Goal: Information Seeking & Learning: Learn about a topic

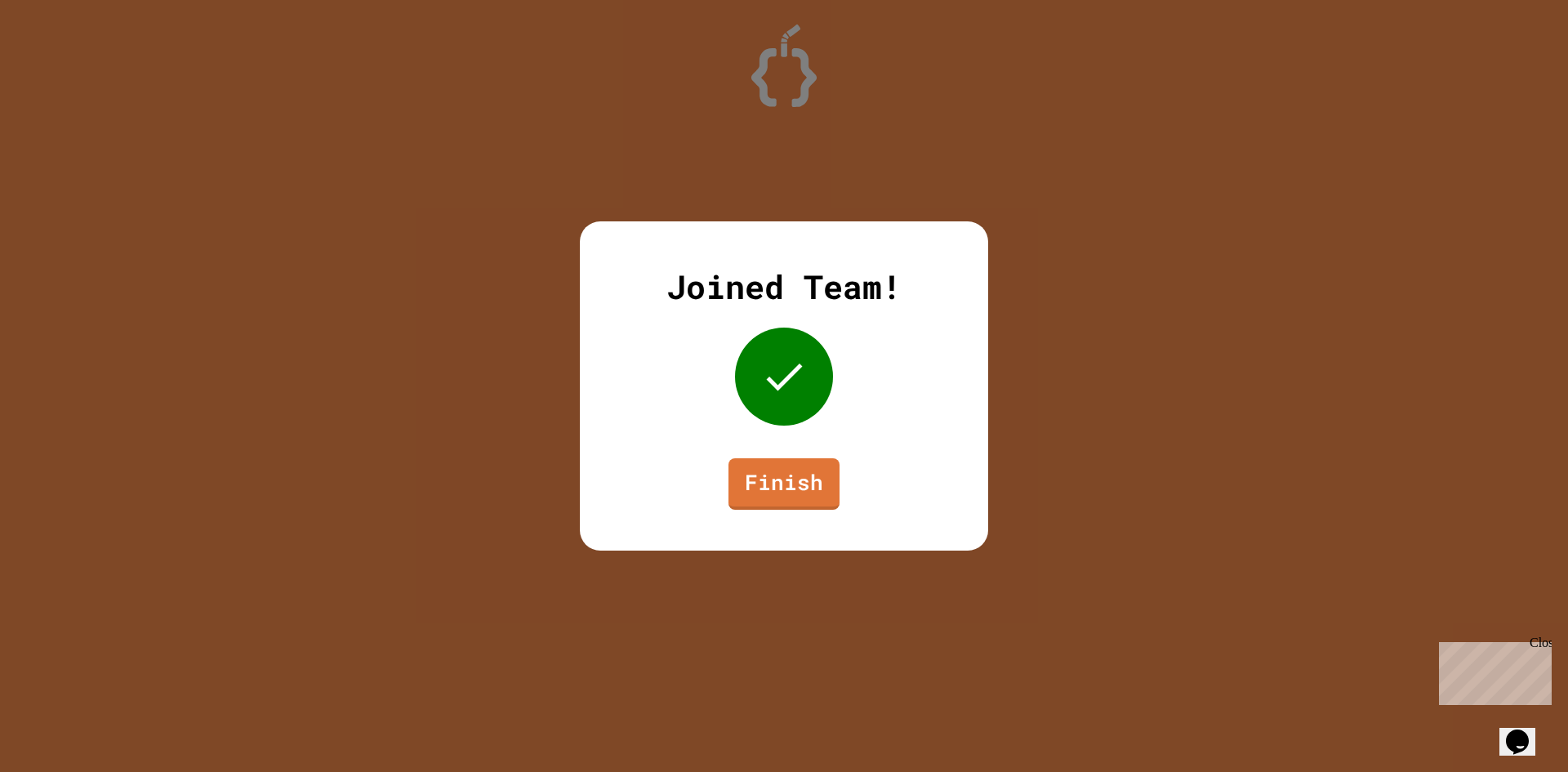
click at [800, 460] on link "Finish" at bounding box center [784, 484] width 111 height 52
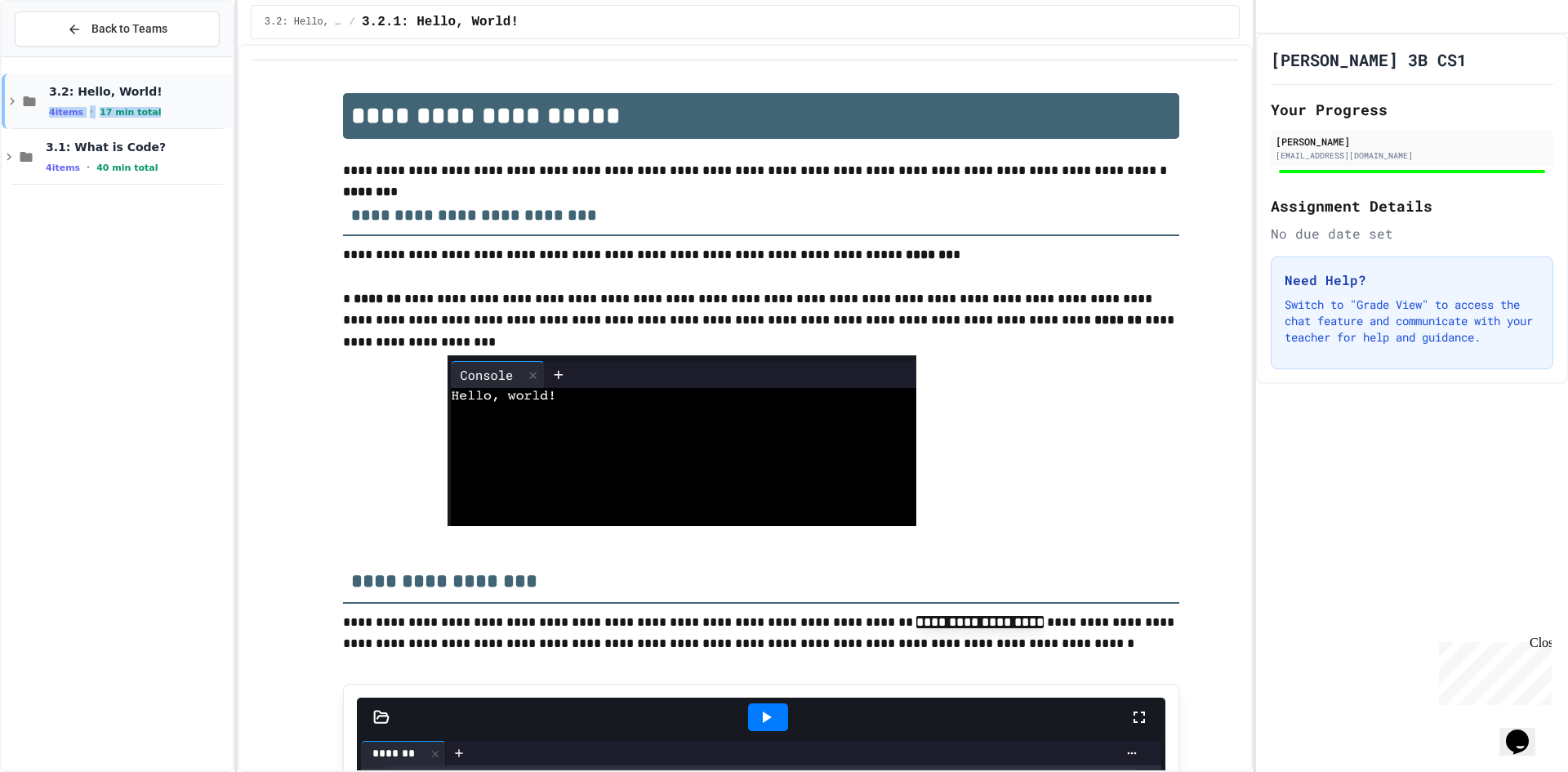
click at [167, 101] on div "3.2: Hello, World! 4 items • 17 min total" at bounding box center [139, 101] width 180 height 35
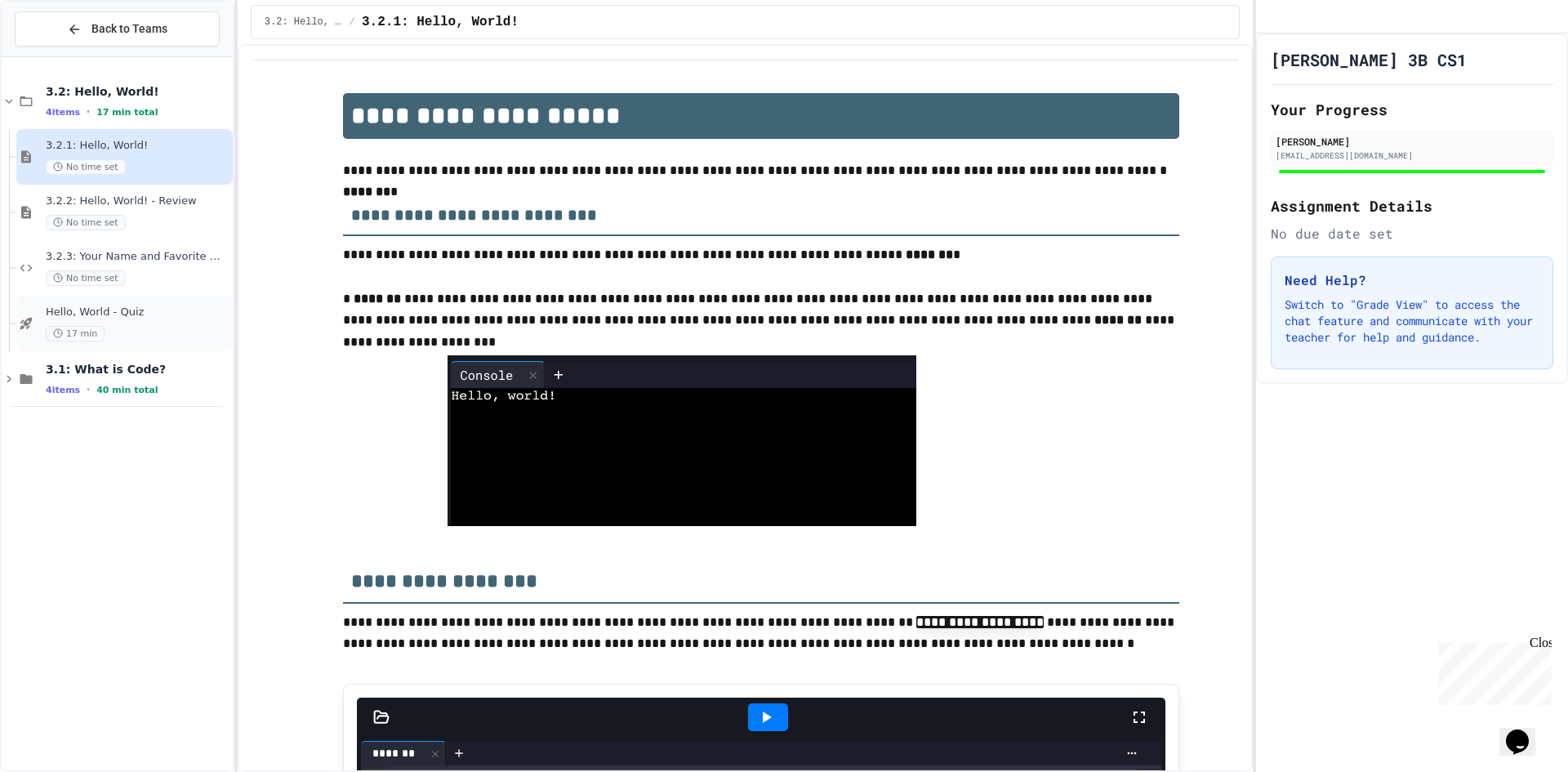
click at [141, 319] on span "Hello, World - Quiz" at bounding box center [137, 312] width 184 height 14
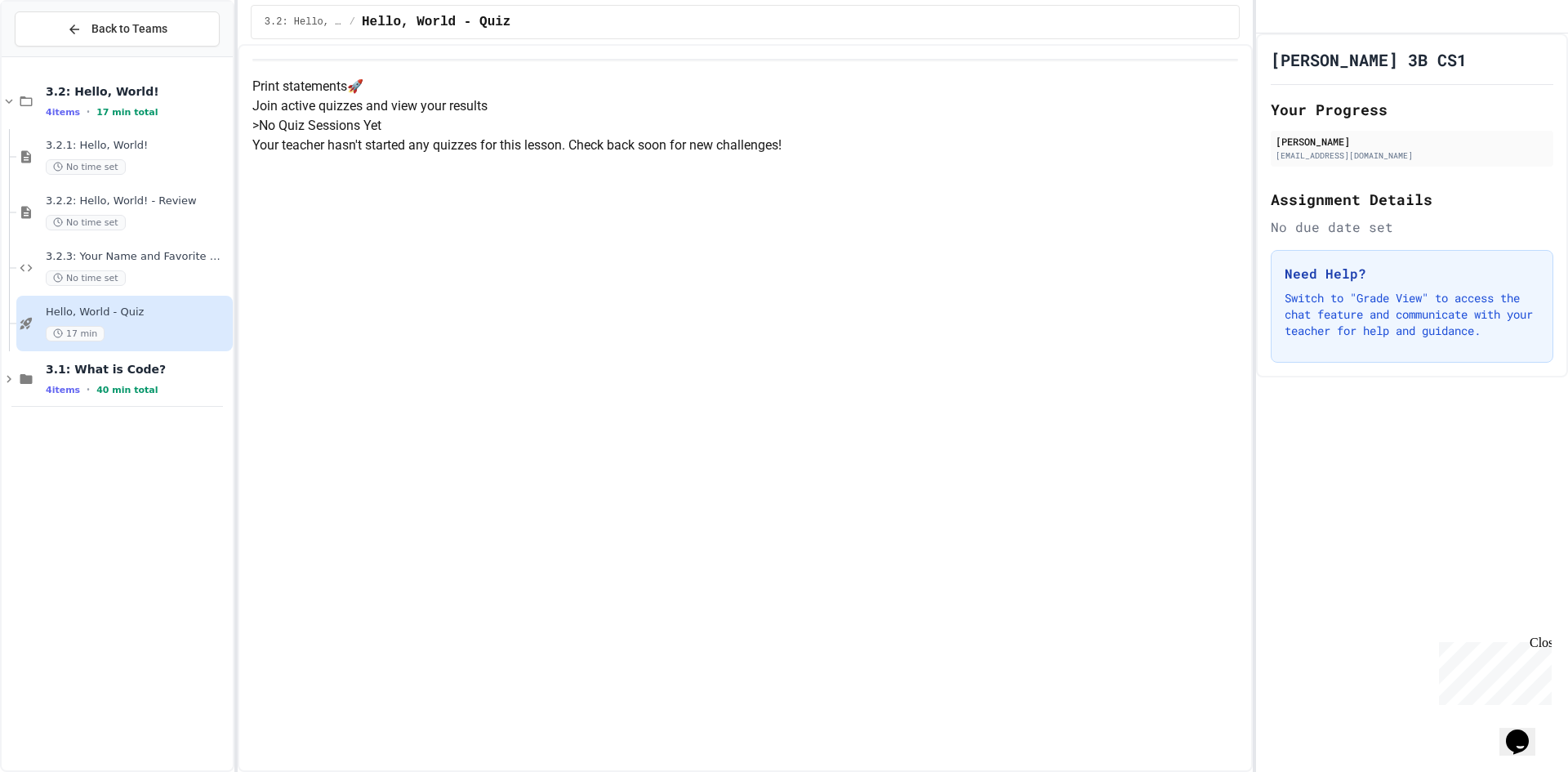
click at [814, 156] on div "Print statements 🚀 Join active quizzes and view your results > No Quiz Sessions…" at bounding box center [744, 116] width 986 height 78
drag, startPoint x: 1135, startPoint y: 403, endPoint x: 1111, endPoint y: 439, distance: 43.3
drag, startPoint x: 1111, startPoint y: 439, endPoint x: 1170, endPoint y: 521, distance: 101.0
click at [1170, 156] on div "Print statements 🚀 Join active quizzes and view your results > No Quiz Sessions…" at bounding box center [744, 116] width 986 height 78
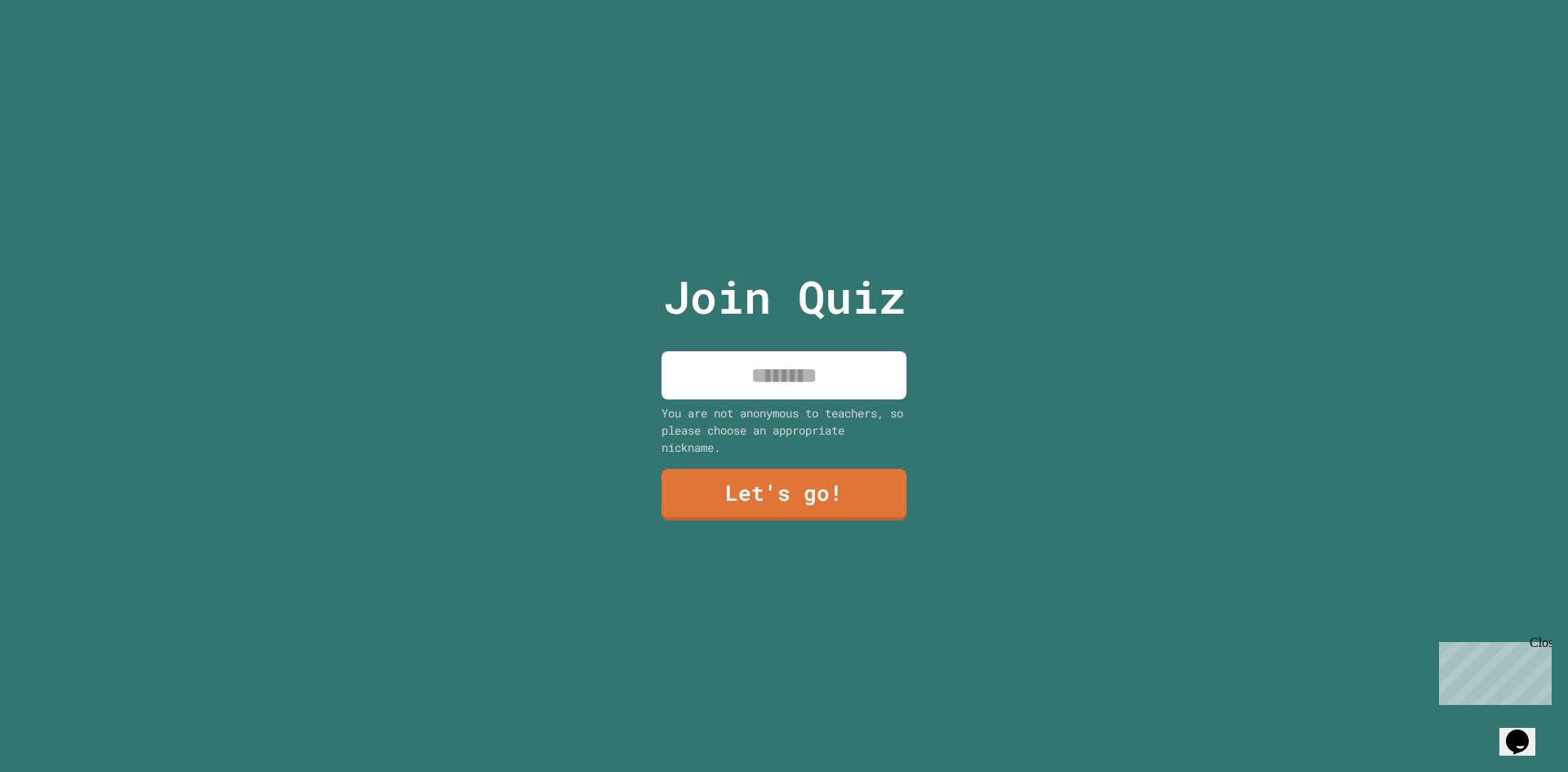
click at [760, 373] on input at bounding box center [784, 375] width 245 height 48
type input "*"
type input "******"
click at [788, 479] on link "Let's go!" at bounding box center [784, 493] width 228 height 54
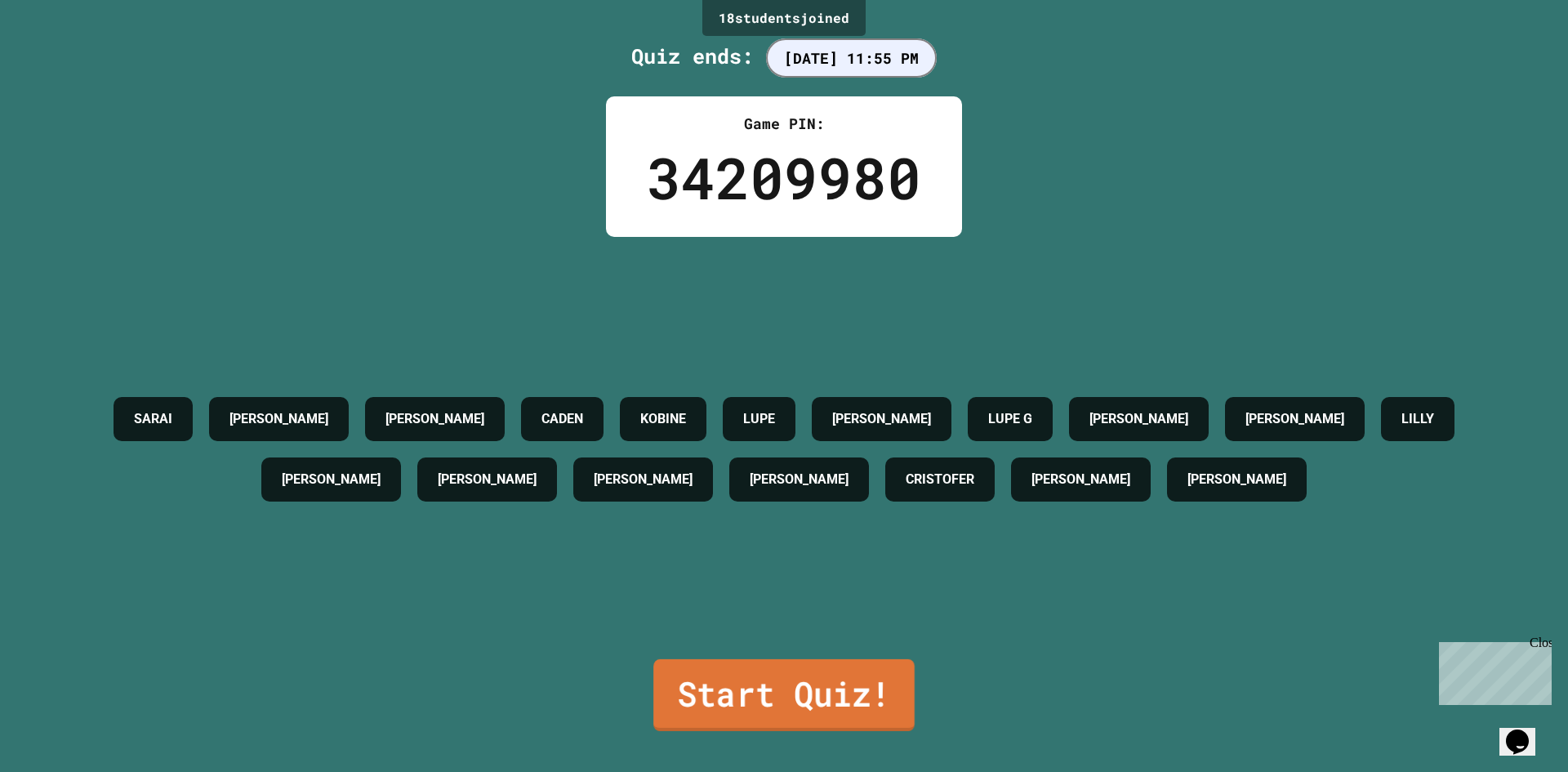
click at [766, 680] on link "Start Quiz!" at bounding box center [784, 695] width 261 height 72
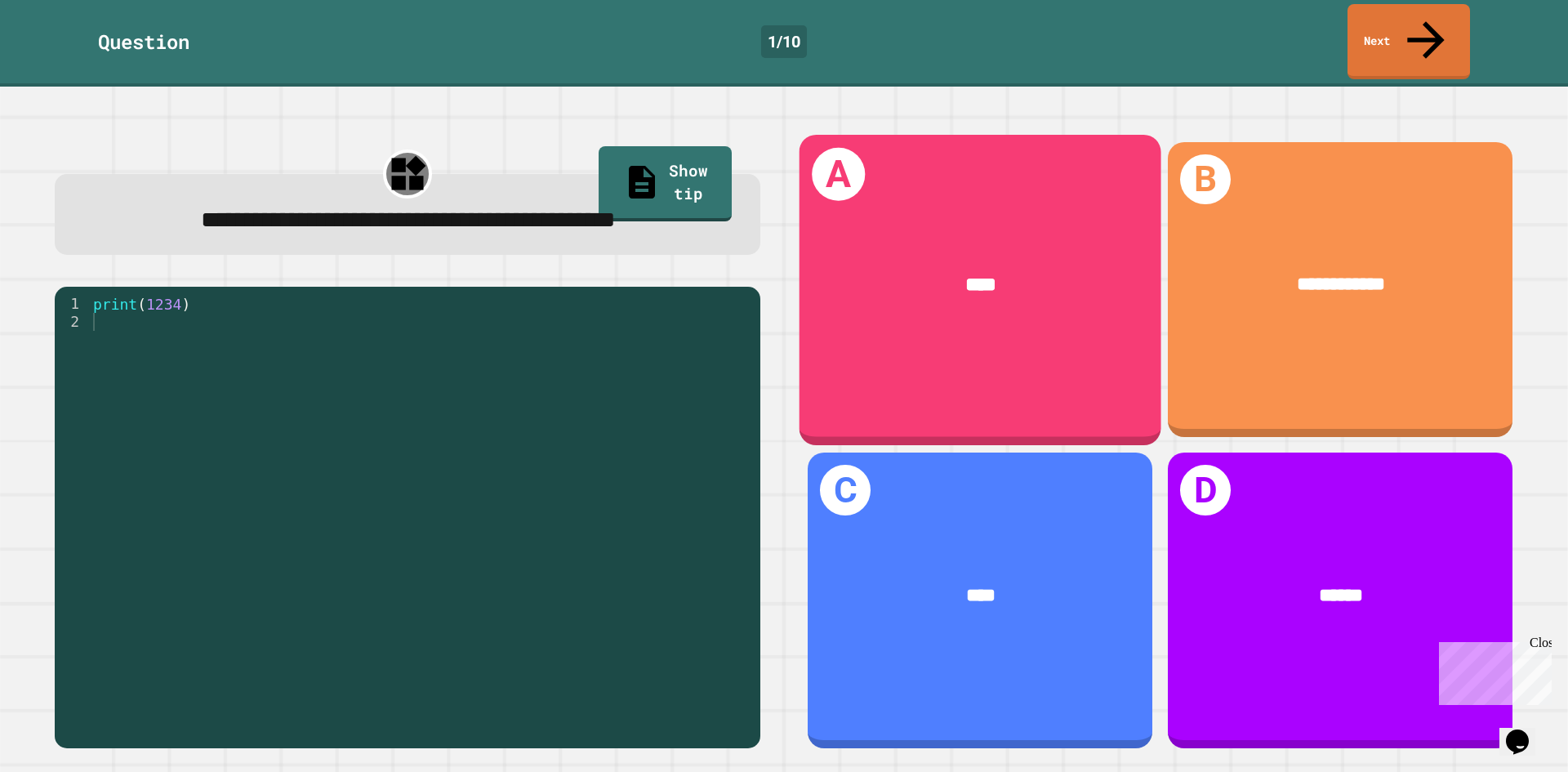
click at [917, 303] on div "****" at bounding box center [981, 285] width 362 height 109
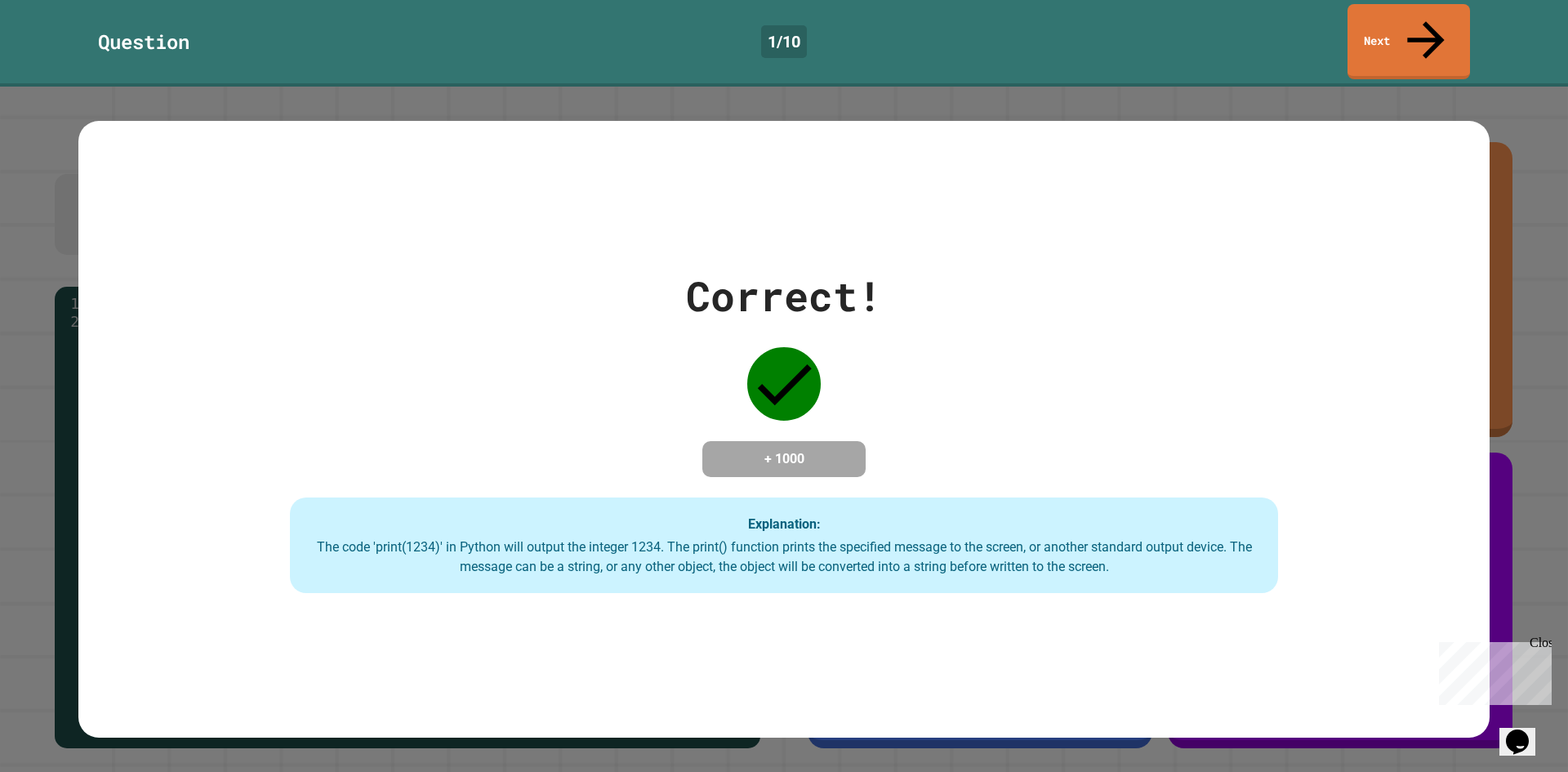
click at [917, 303] on div "Correct! + 1000 Explanation: The code 'print(1234)' in Python will output the i…" at bounding box center [784, 430] width 1411 height 329
click at [1363, 7] on link "Next" at bounding box center [1408, 39] width 116 height 79
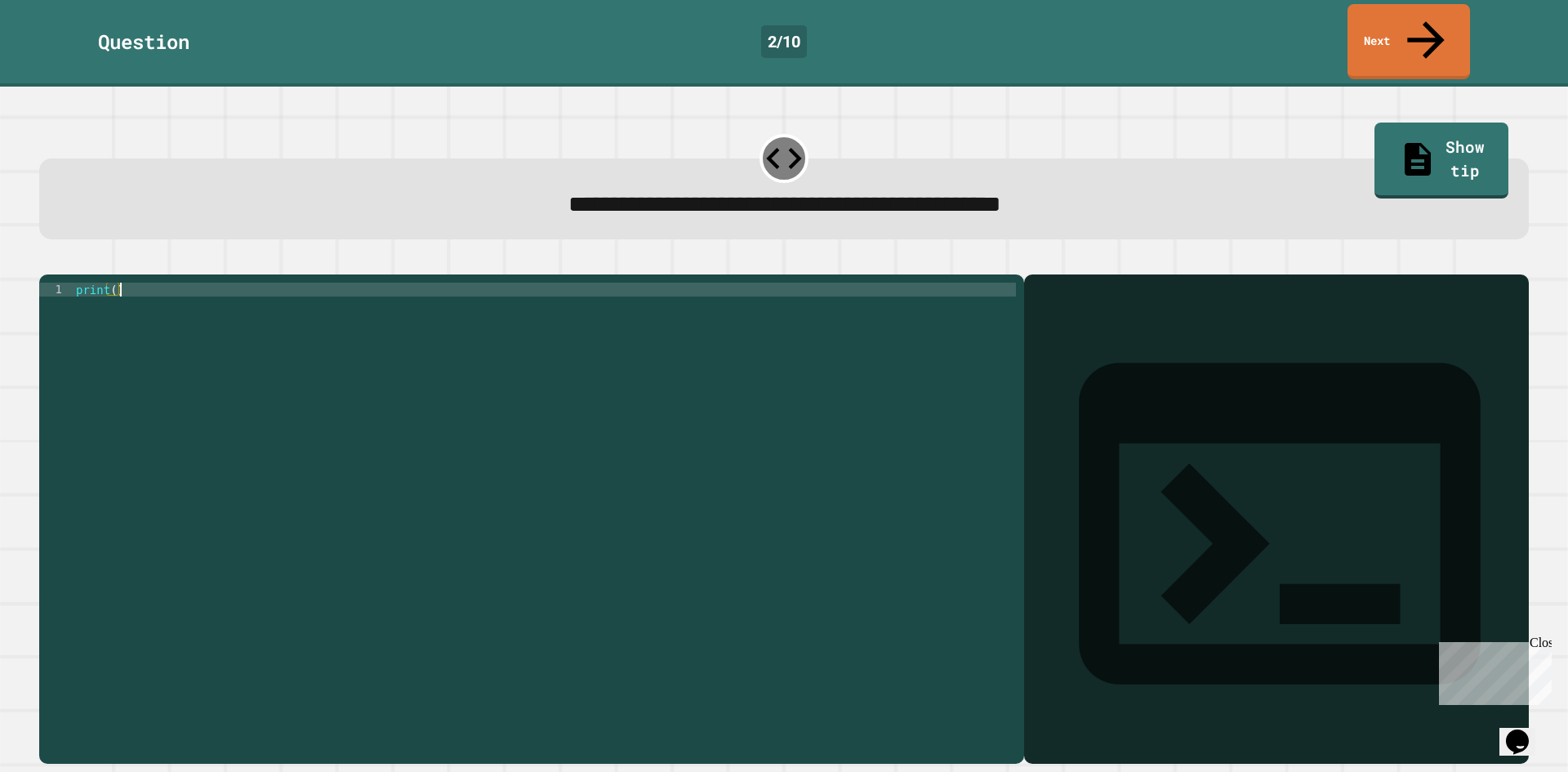
click at [768, 283] on div "print ( )" at bounding box center [544, 519] width 944 height 472
click at [551, 297] on div "print ( 9876543210 )" at bounding box center [544, 519] width 944 height 472
click at [551, 283] on div "print ( 9876543210 )" at bounding box center [544, 519] width 944 height 472
click at [320, 283] on div "print ( 9876543210 )" at bounding box center [544, 519] width 944 height 472
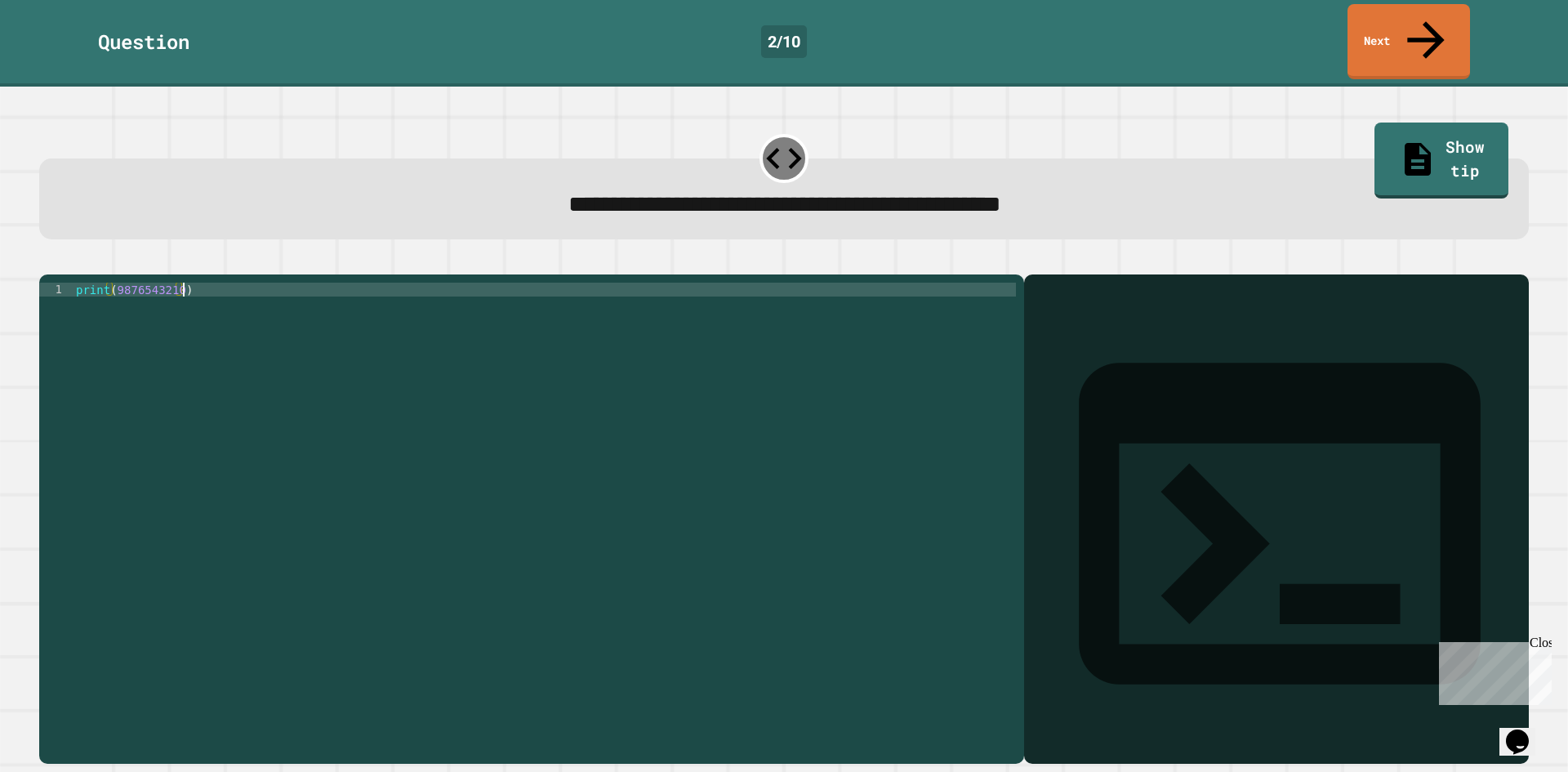
type textarea "**********"
click at [61, 266] on icon "button" at bounding box center [58, 271] width 9 height 12
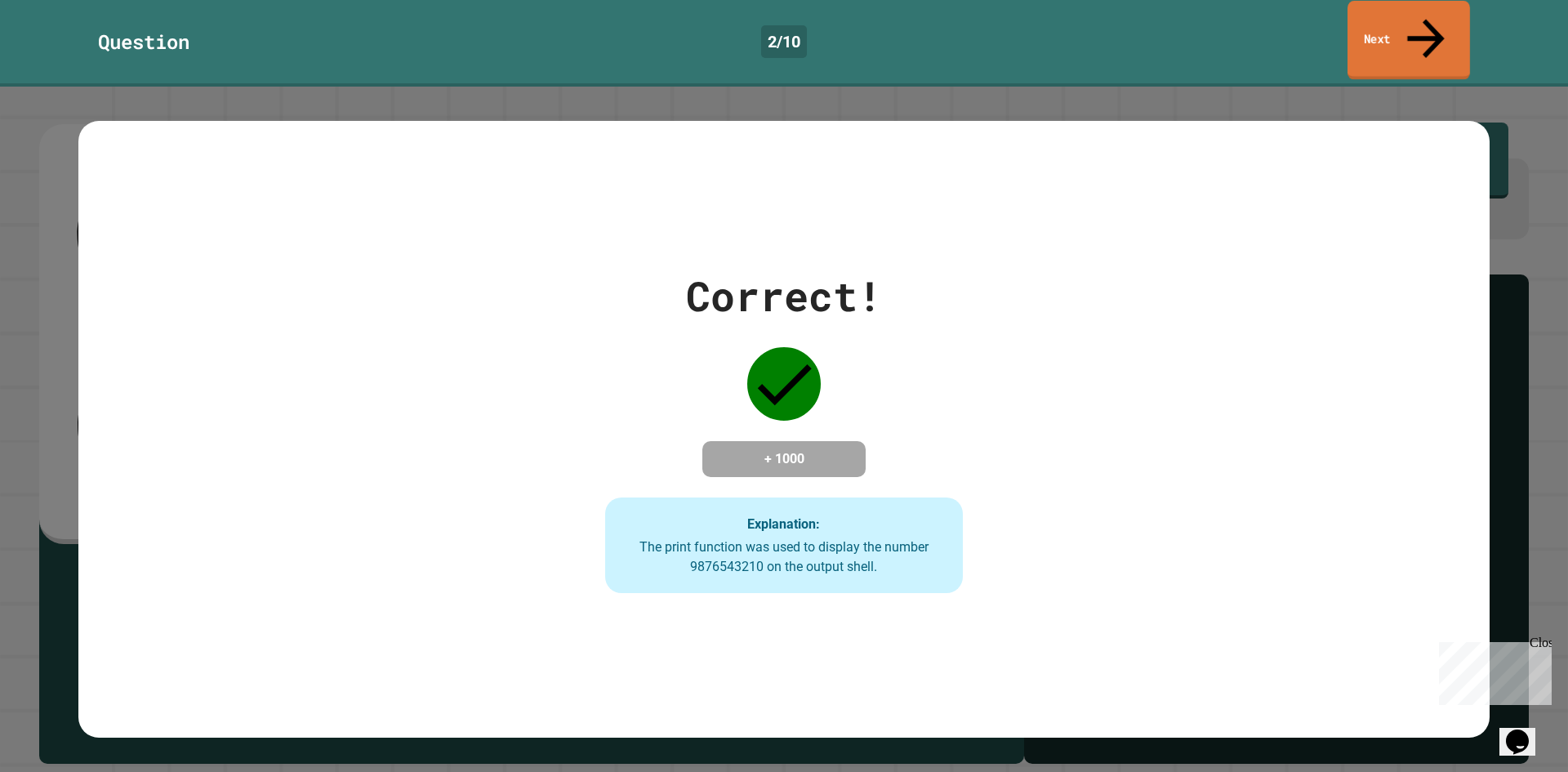
click at [1378, 19] on link "Next" at bounding box center [1409, 40] width 123 height 79
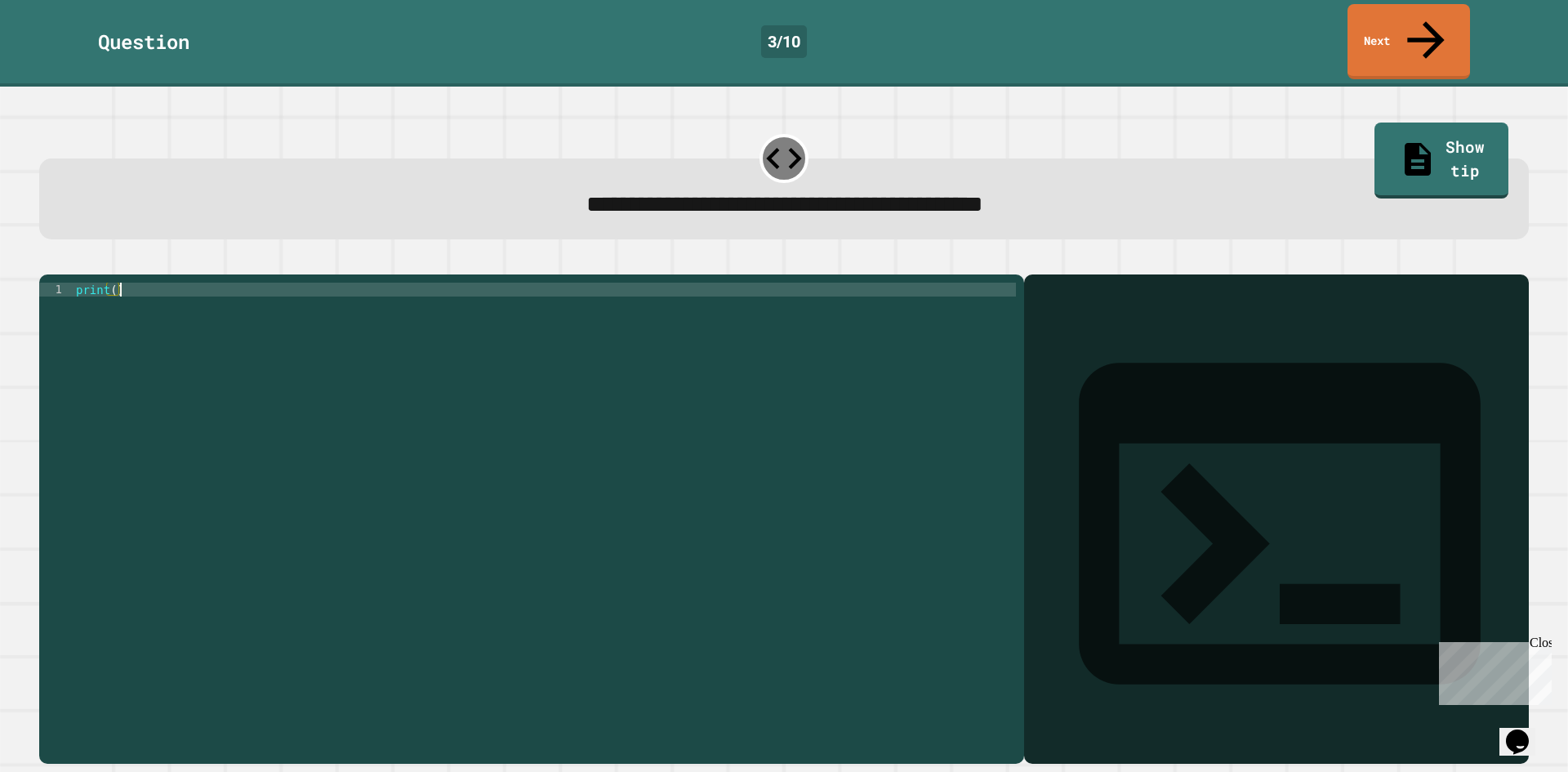
click at [638, 283] on div "print ( )" at bounding box center [544, 519] width 944 height 472
type textarea "**********"
click at [63, 266] on icon "button" at bounding box center [58, 271] width 9 height 12
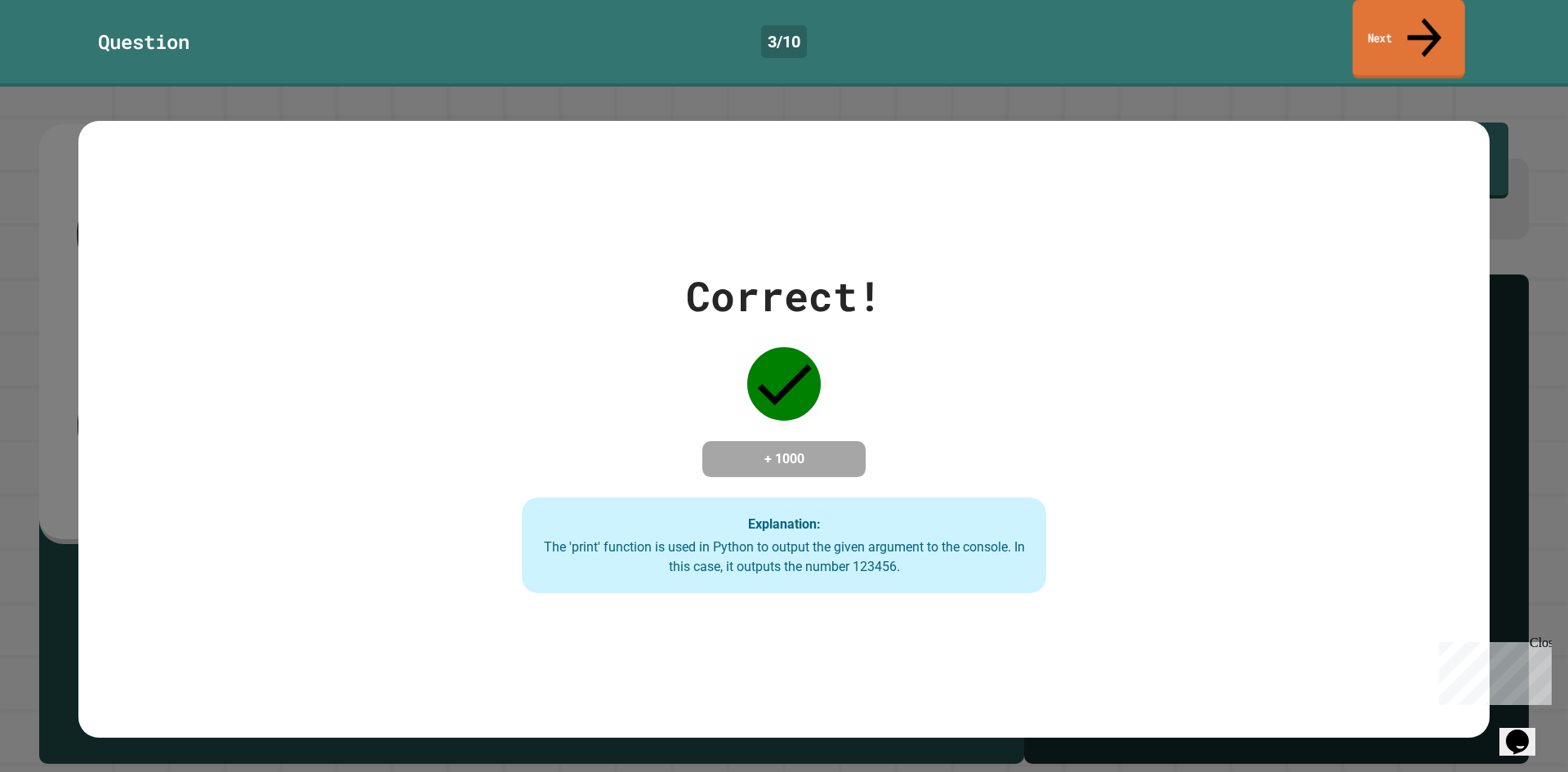
click at [1432, 34] on link "Next" at bounding box center [1409, 39] width 113 height 79
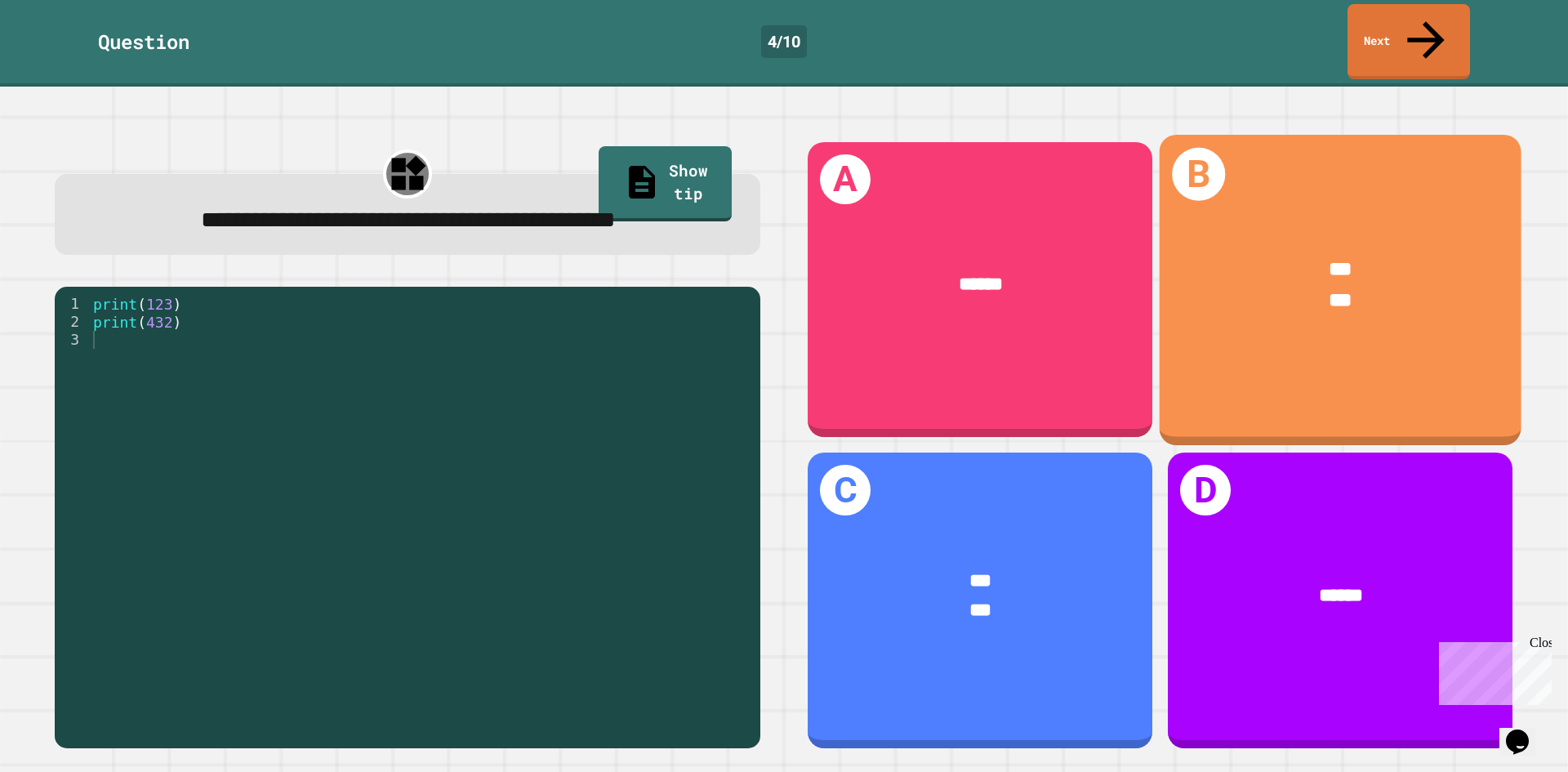
click at [1231, 320] on div "*** ***" at bounding box center [1340, 285] width 362 height 140
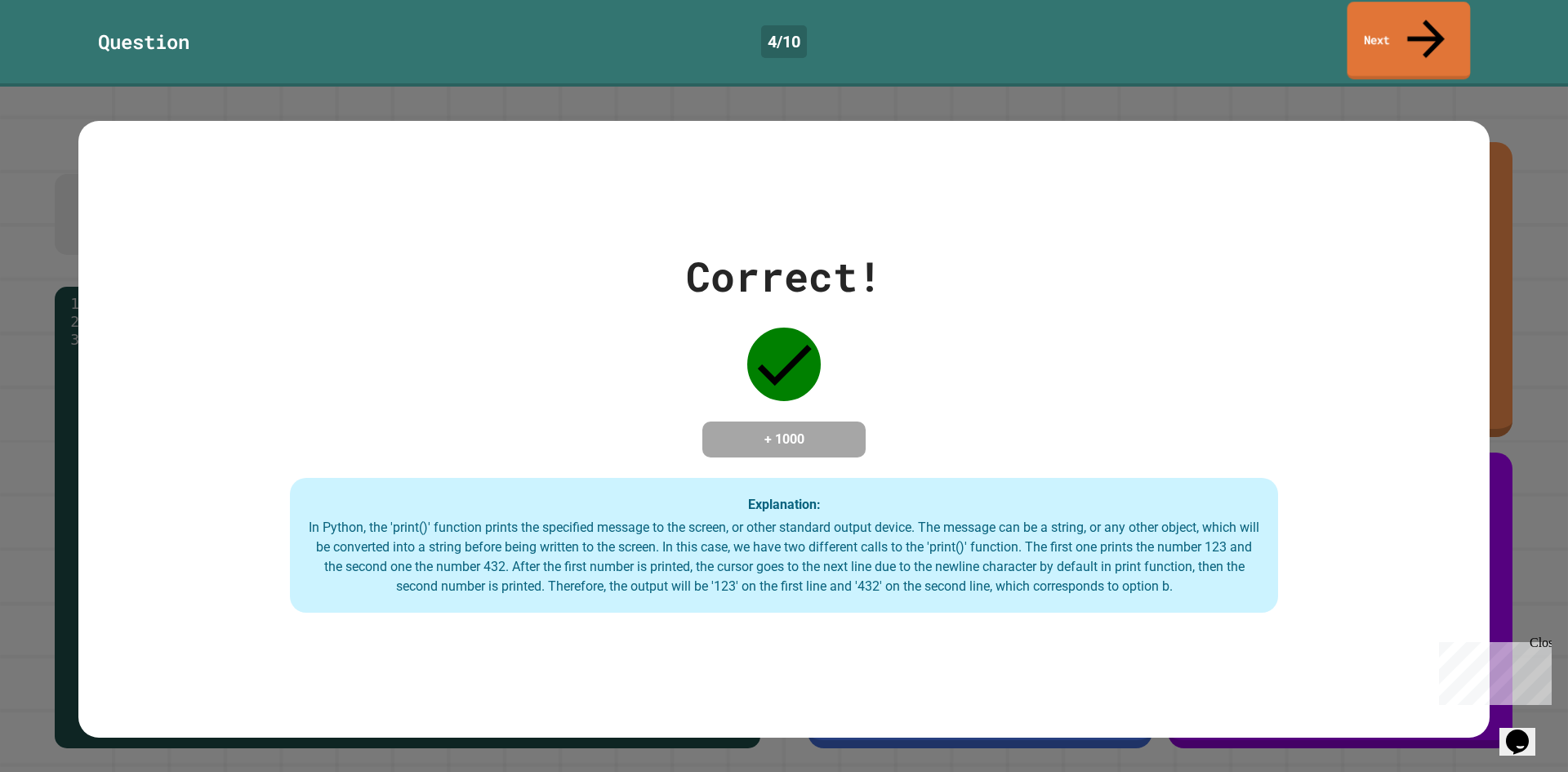
click at [1381, 25] on link "Next" at bounding box center [1410, 40] width 124 height 77
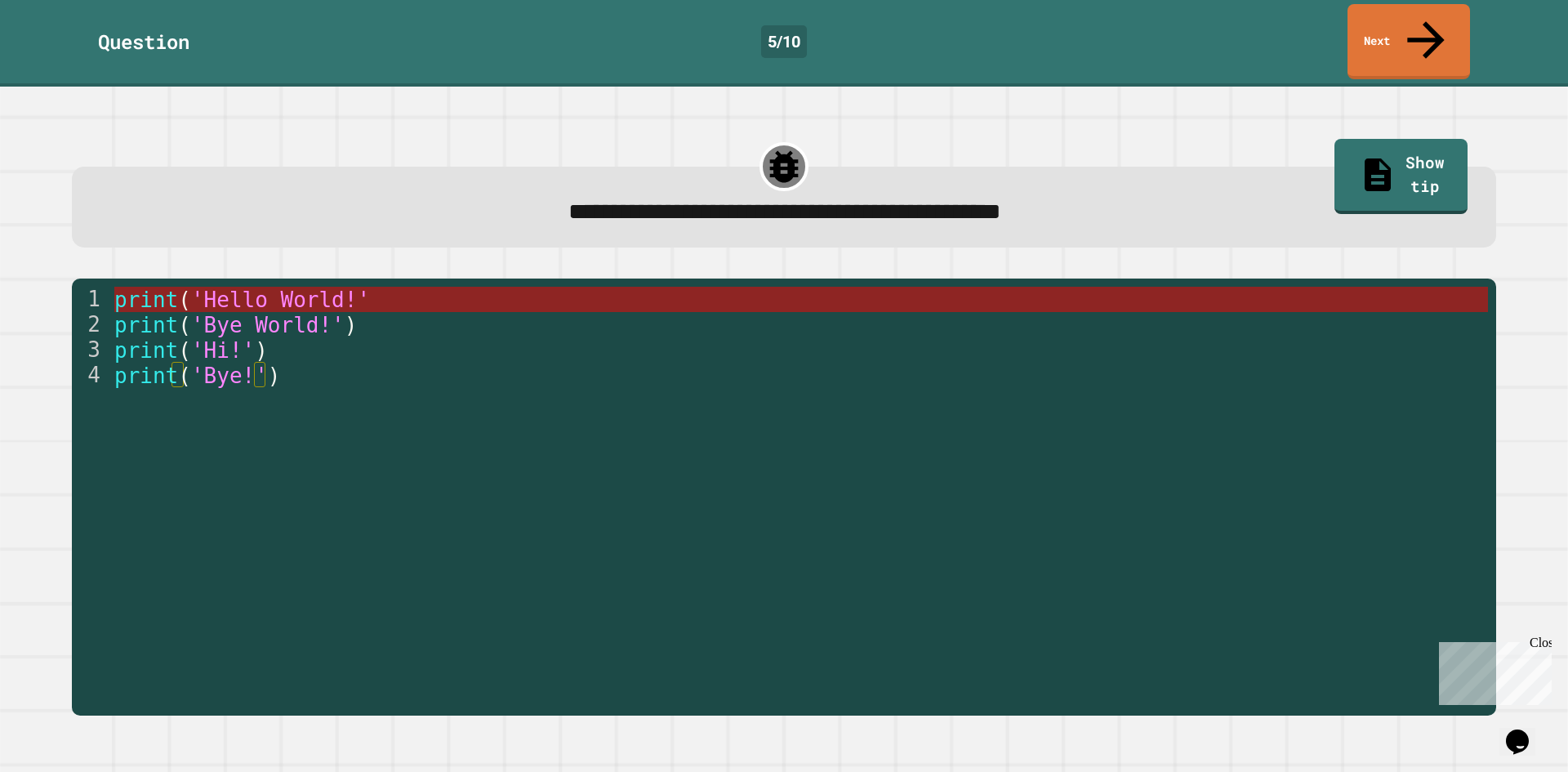
click at [344, 288] on span "'Hello World!'" at bounding box center [280, 300] width 179 height 25
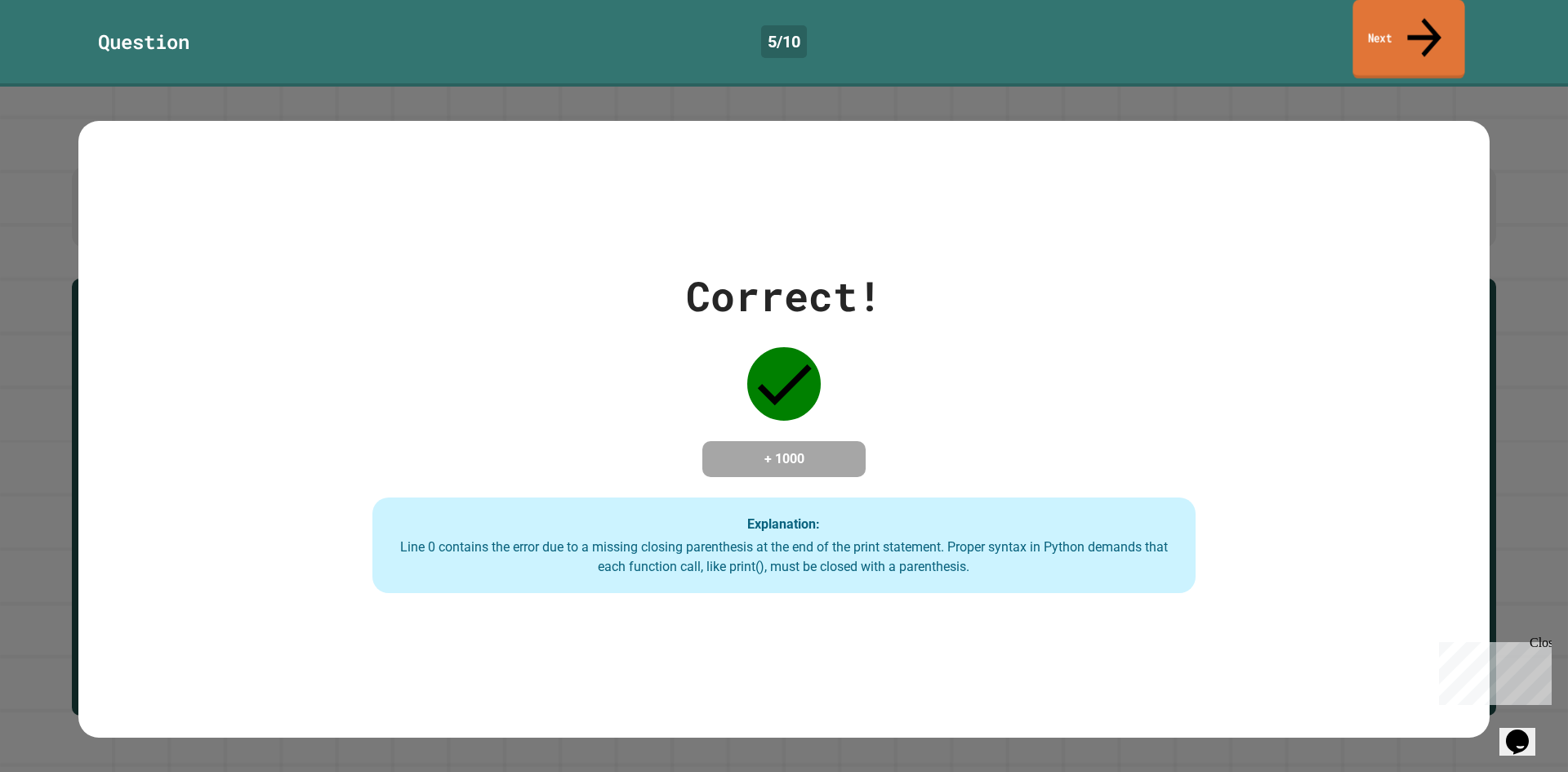
click at [1462, 16] on link "Next" at bounding box center [1408, 39] width 112 height 79
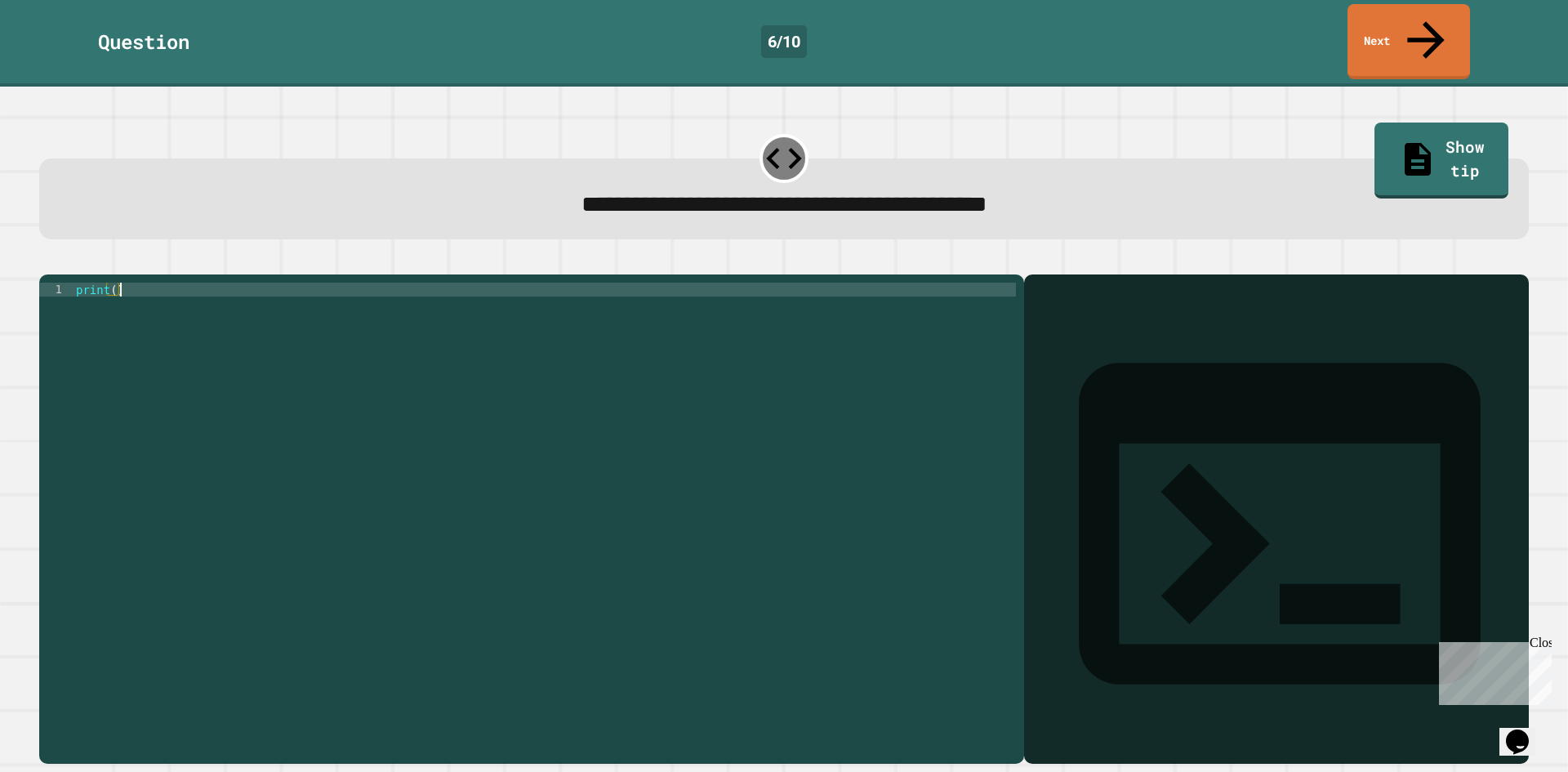
click at [593, 283] on div "print ( )" at bounding box center [544, 519] width 944 height 472
type textarea "**********"
click at [47, 261] on icon "button" at bounding box center [47, 261] width 0 height 0
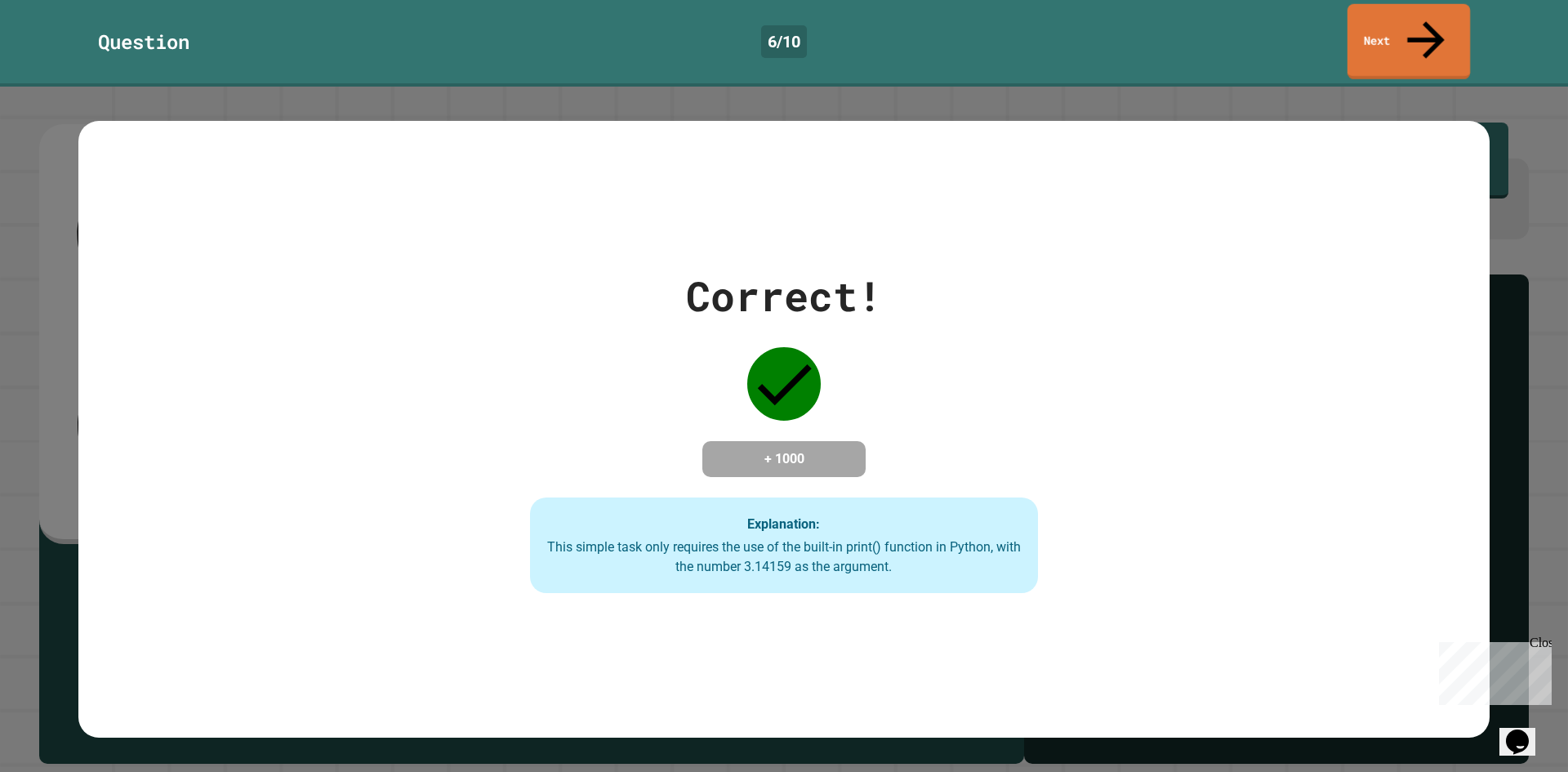
click at [1401, 4] on link "Next" at bounding box center [1409, 41] width 123 height 76
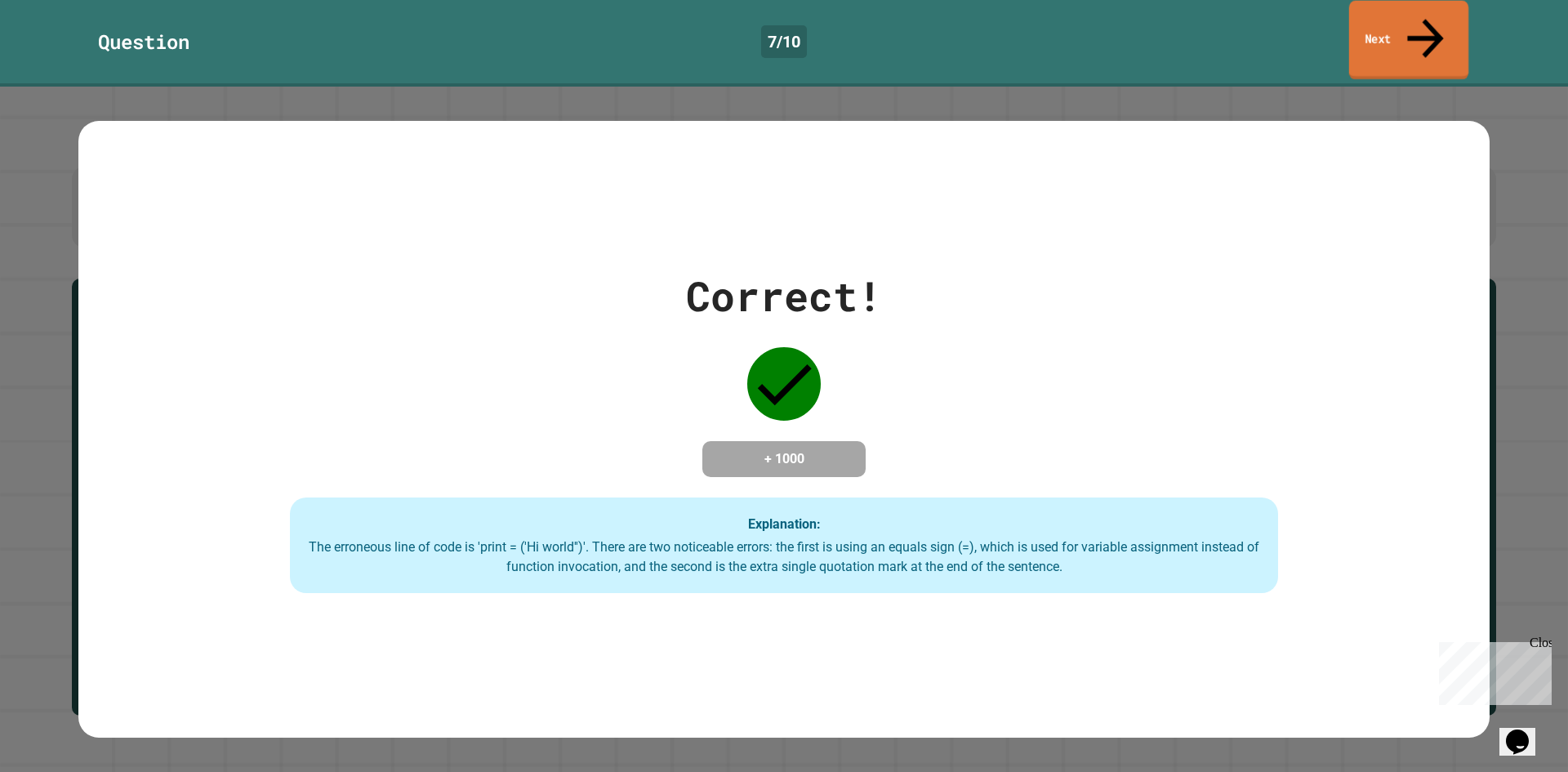
click at [1392, 27] on link "Next" at bounding box center [1409, 40] width 119 height 79
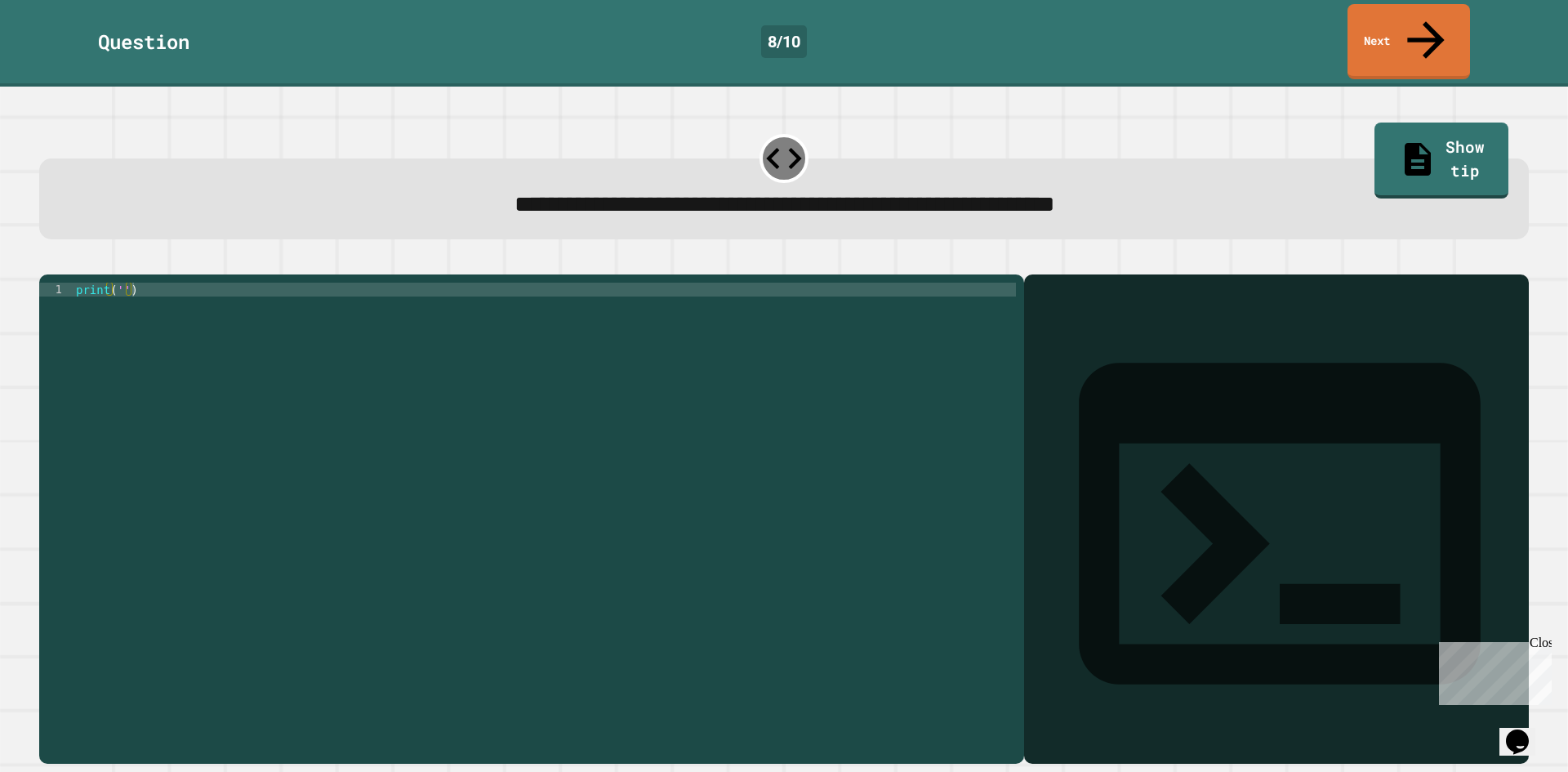
click at [775, 283] on div "print ( '' )" at bounding box center [544, 519] width 944 height 472
click at [119, 283] on div "print ( '' )" at bounding box center [544, 519] width 944 height 472
click at [163, 332] on div "print ( 'It' s a beautiful day ')" at bounding box center [544, 519] width 944 height 472
click at [47, 261] on button "button" at bounding box center [47, 261] width 0 height 0
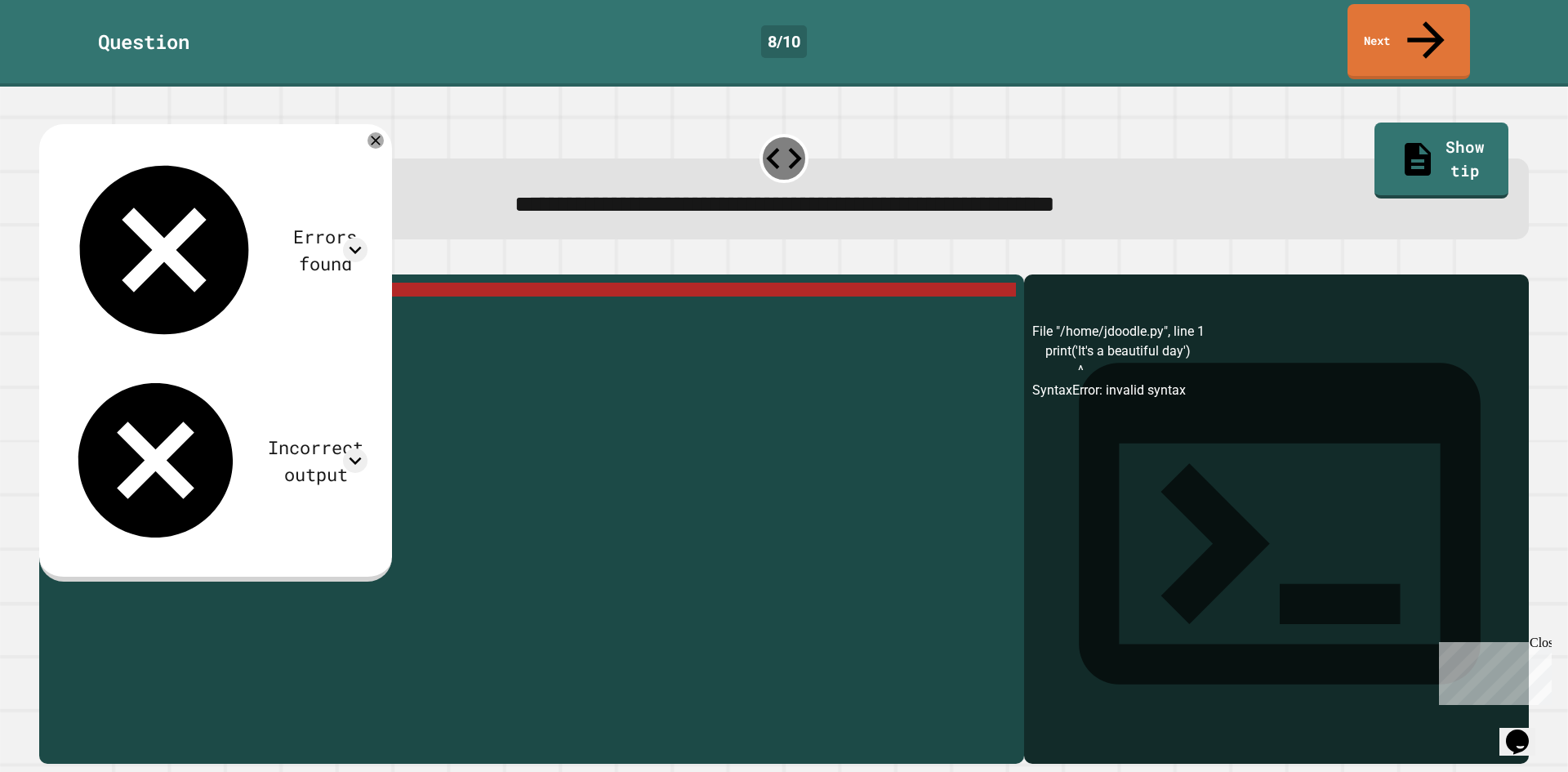
click at [291, 283] on div "print ( 'It' s a beautiful day ')" at bounding box center [544, 519] width 944 height 472
click at [249, 283] on div "print ( 'It' s a beautiful day ')" at bounding box center [544, 519] width 944 height 472
click at [139, 283] on div "print ( 'It' s a beautiful day ')" at bounding box center [544, 519] width 944 height 472
click at [117, 283] on div "print ( 'It' s a beautiful day ')" at bounding box center [544, 519] width 944 height 472
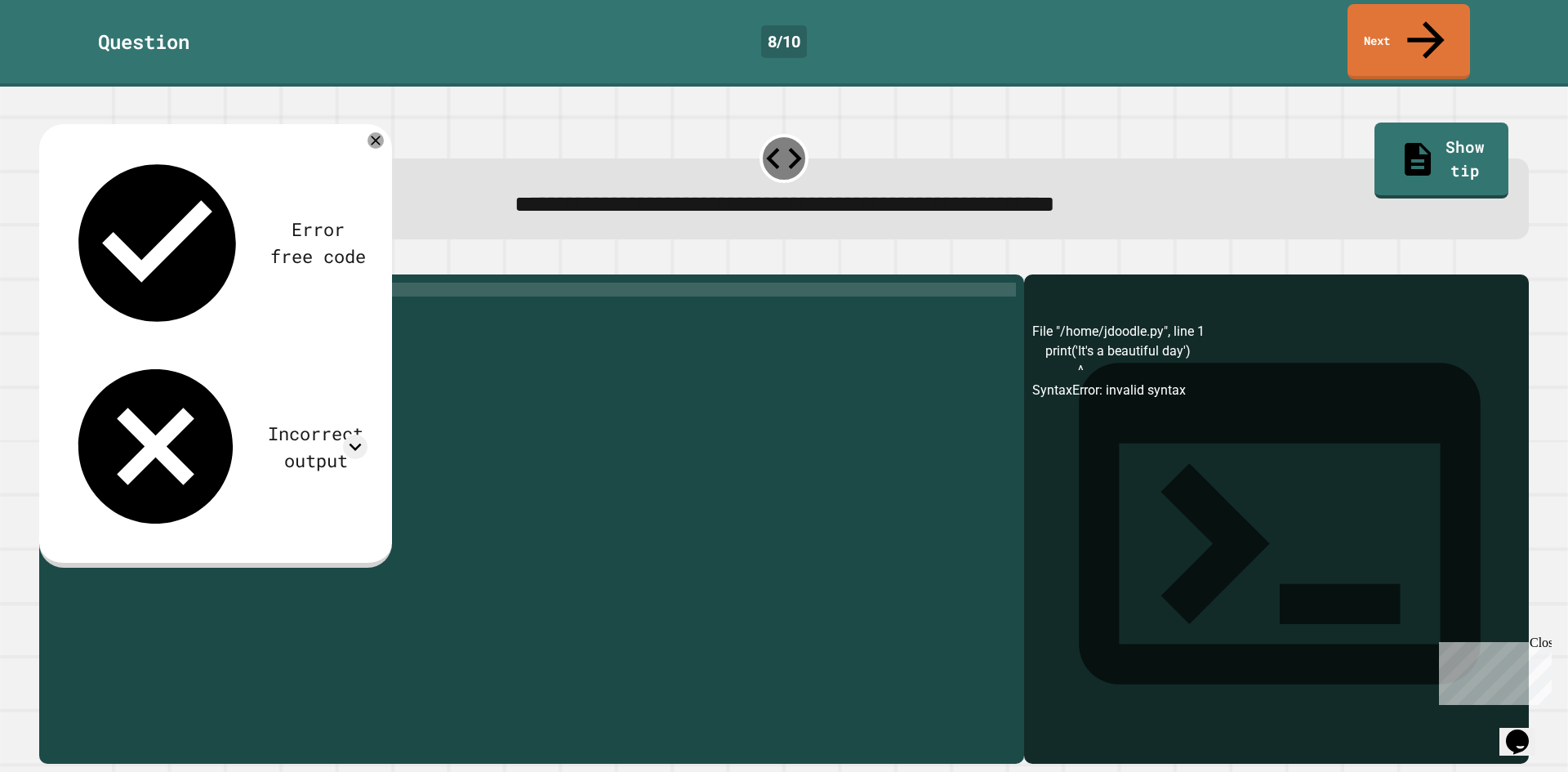
click at [256, 283] on div "print ( '' It 's a beautiful day' )" at bounding box center [544, 519] width 944 height 472
click at [47, 261] on icon "button" at bounding box center [47, 261] width 0 height 0
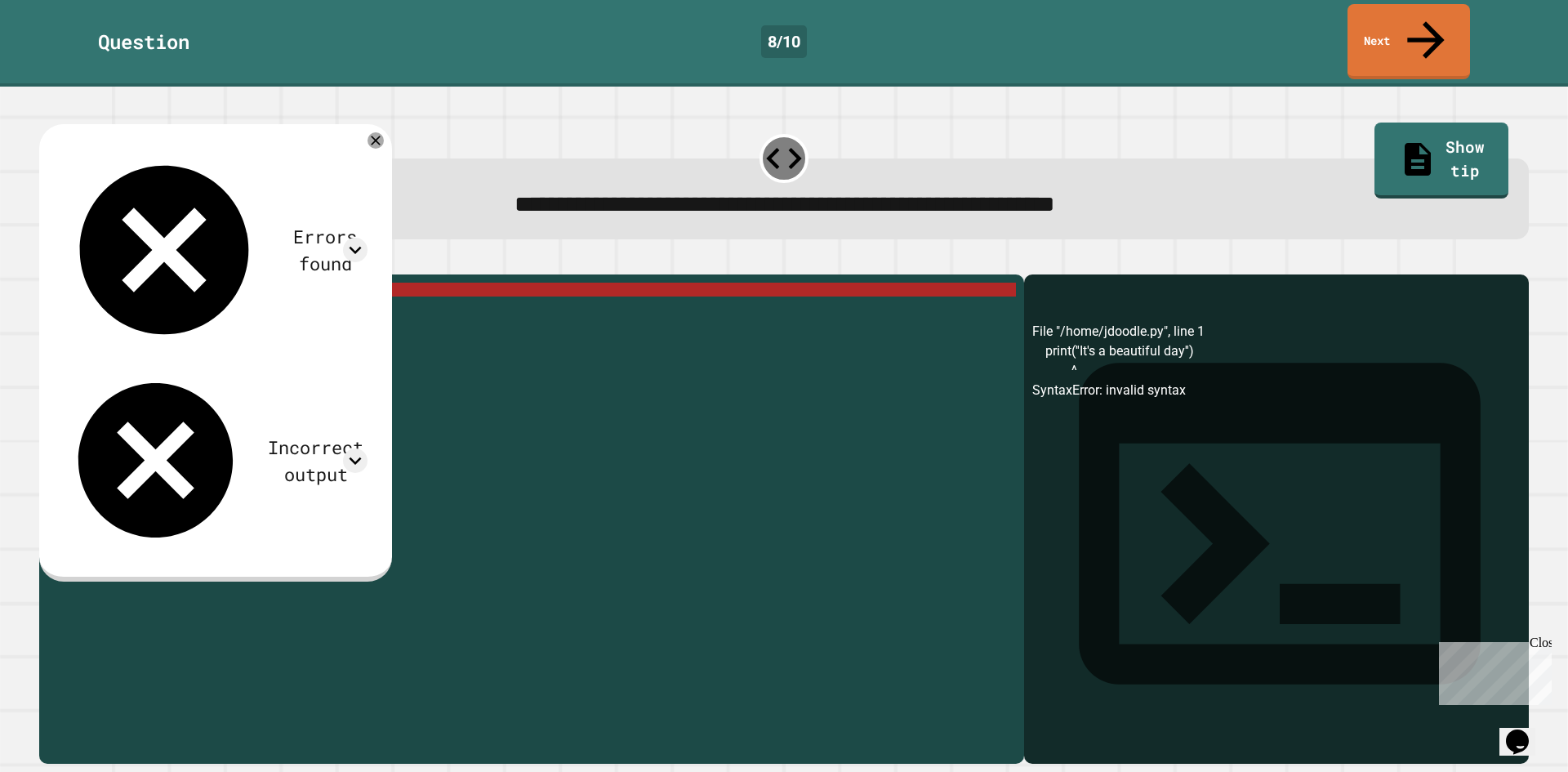
click at [124, 283] on div "print ( '' It 's a beautiful day'')" at bounding box center [544, 519] width 944 height 472
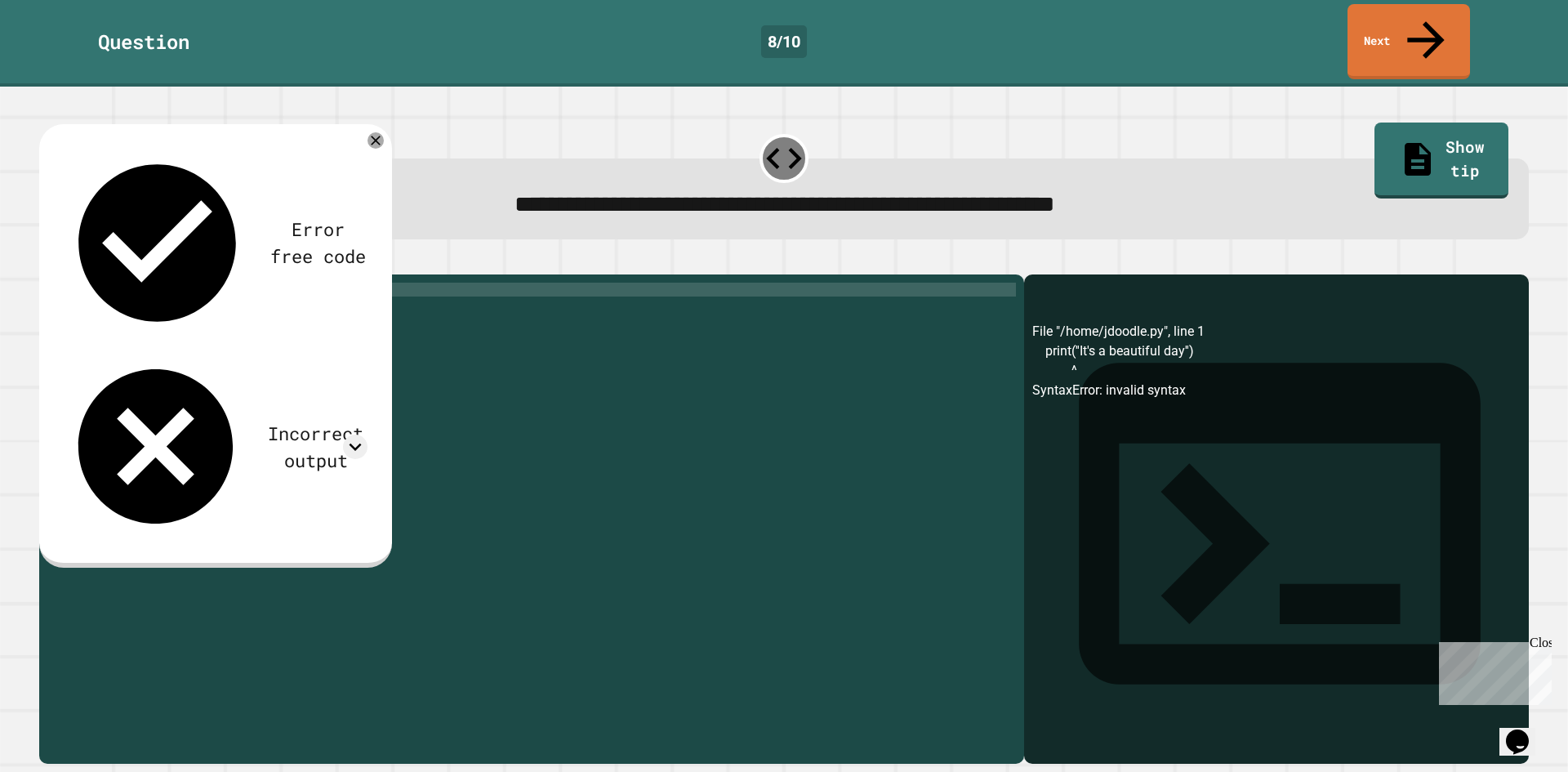
click at [47, 261] on icon "button" at bounding box center [47, 261] width 0 height 0
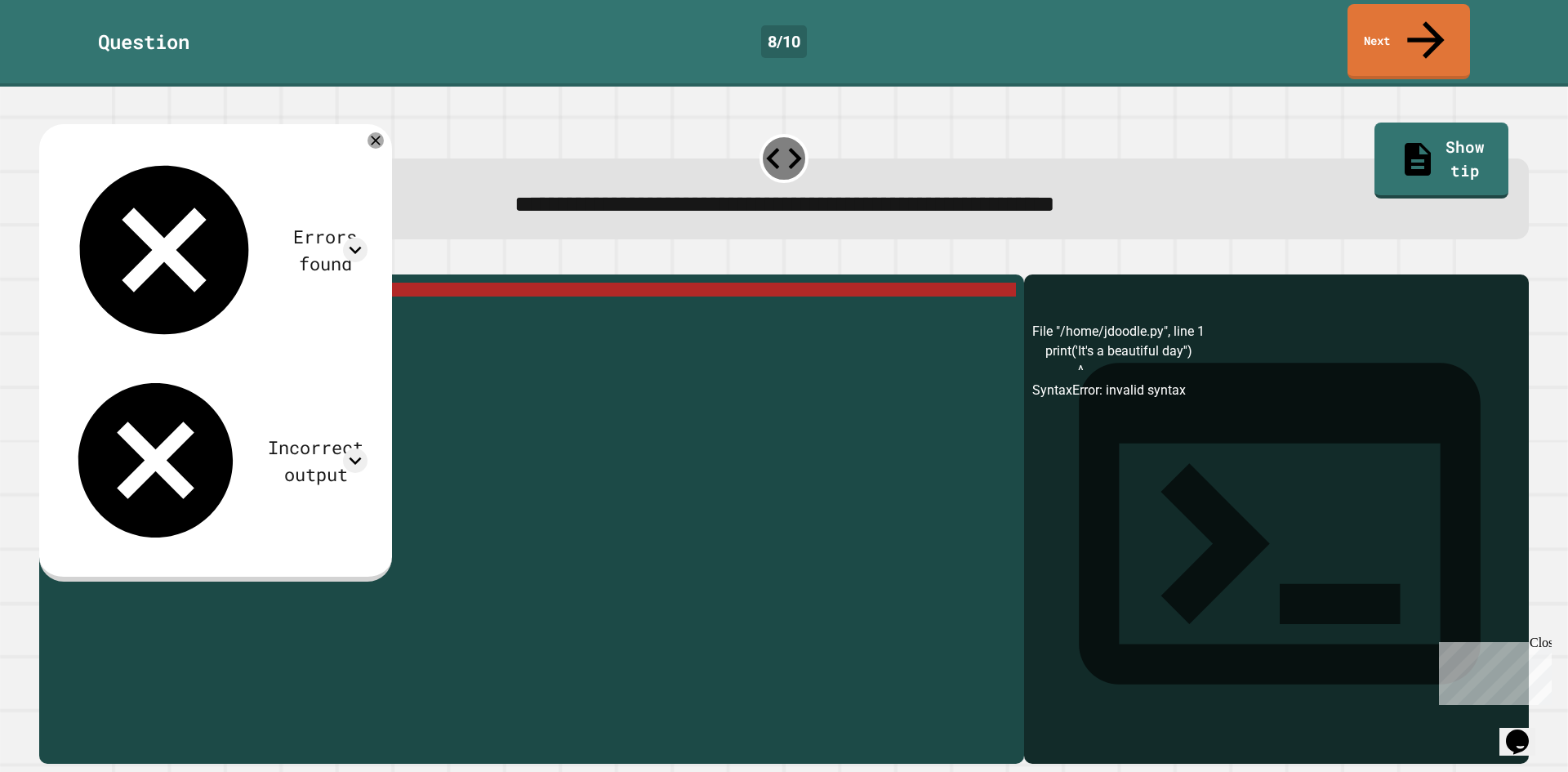
click at [121, 283] on div "print ( 'It' s a beautiful day '' )" at bounding box center [544, 519] width 944 height 472
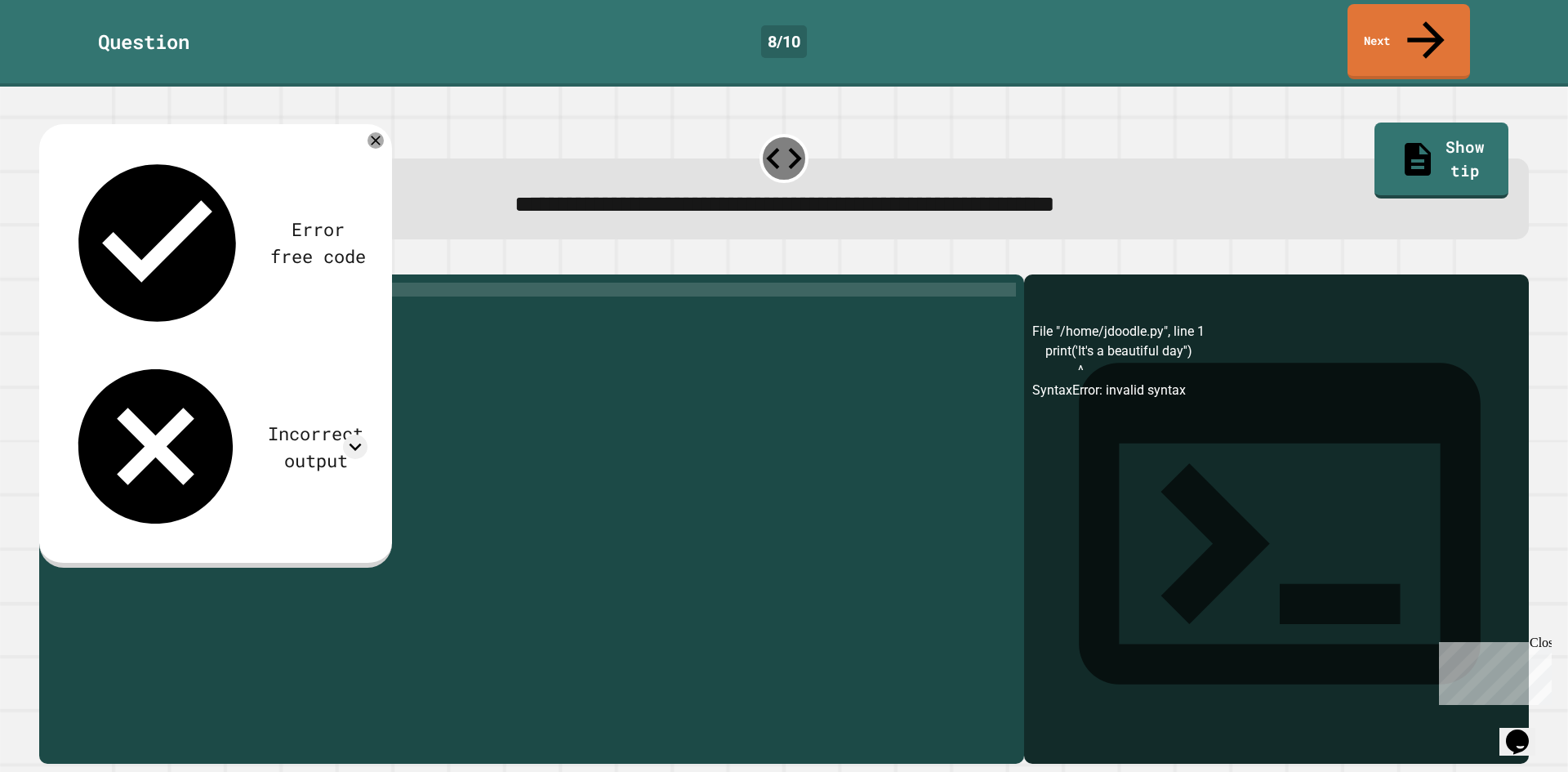
click at [267, 283] on div "print ( '' It 's a beautiful day'')" at bounding box center [544, 519] width 944 height 472
click at [278, 283] on div "print ( '' It 's a beautiful day'')" at bounding box center [544, 519] width 944 height 472
click at [80, 261] on icon "button" at bounding box center [80, 261] width 0 height 0
click at [117, 283] on div "print ( '' )" at bounding box center [544, 505] width 944 height 444
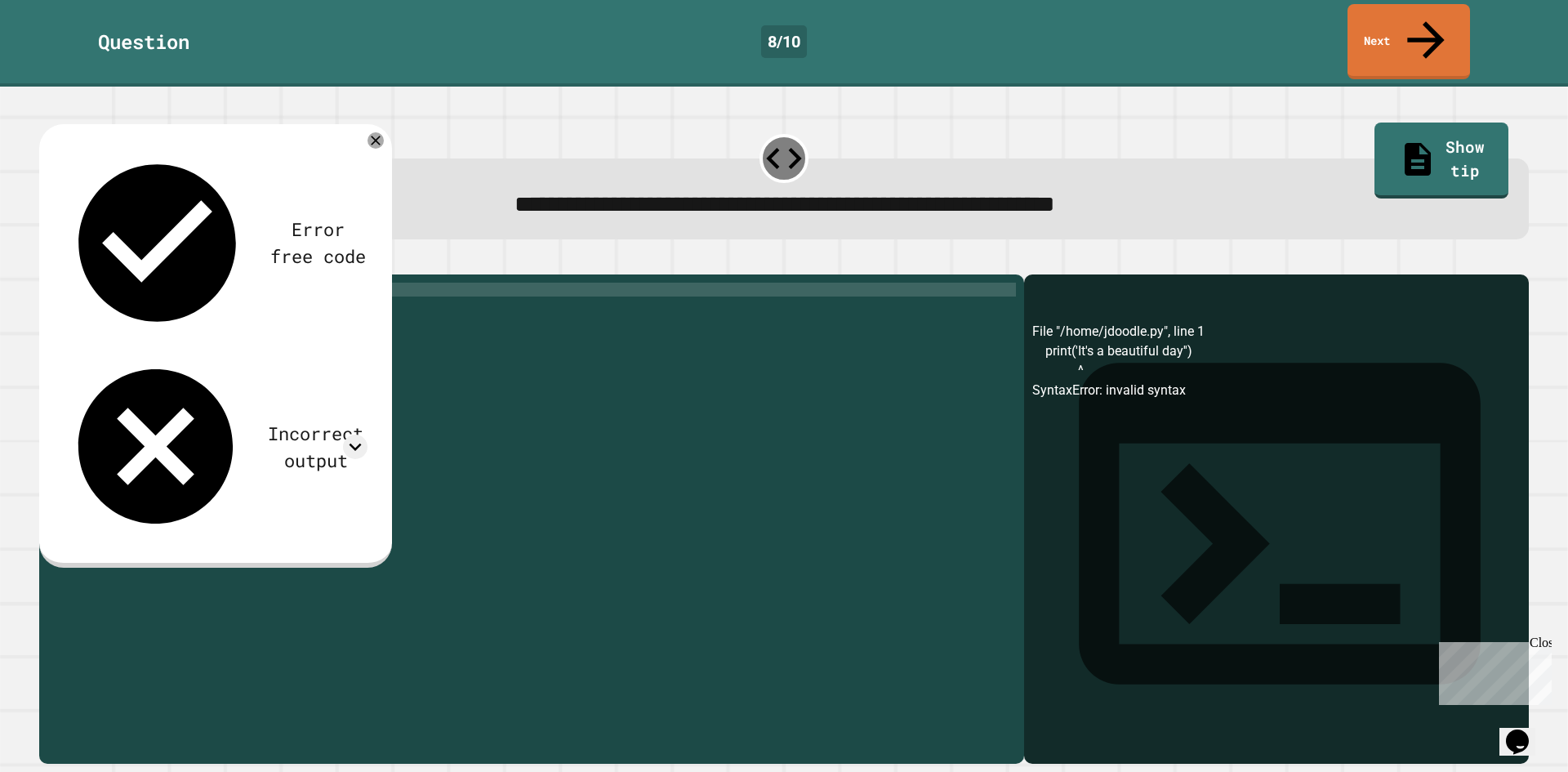
scroll to position [0, 12]
click at [136, 283] on div "print ( 'It' s a beautiful day ')" at bounding box center [544, 519] width 944 height 472
drag, startPoint x: 136, startPoint y: 277, endPoint x: 146, endPoint y: 277, distance: 10.0
click at [139, 283] on div "print ( 'It' s a beautiful day ')" at bounding box center [544, 519] width 944 height 472
click at [137, 283] on div "print ( 'It' s a beautiful day ')" at bounding box center [544, 505] width 944 height 444
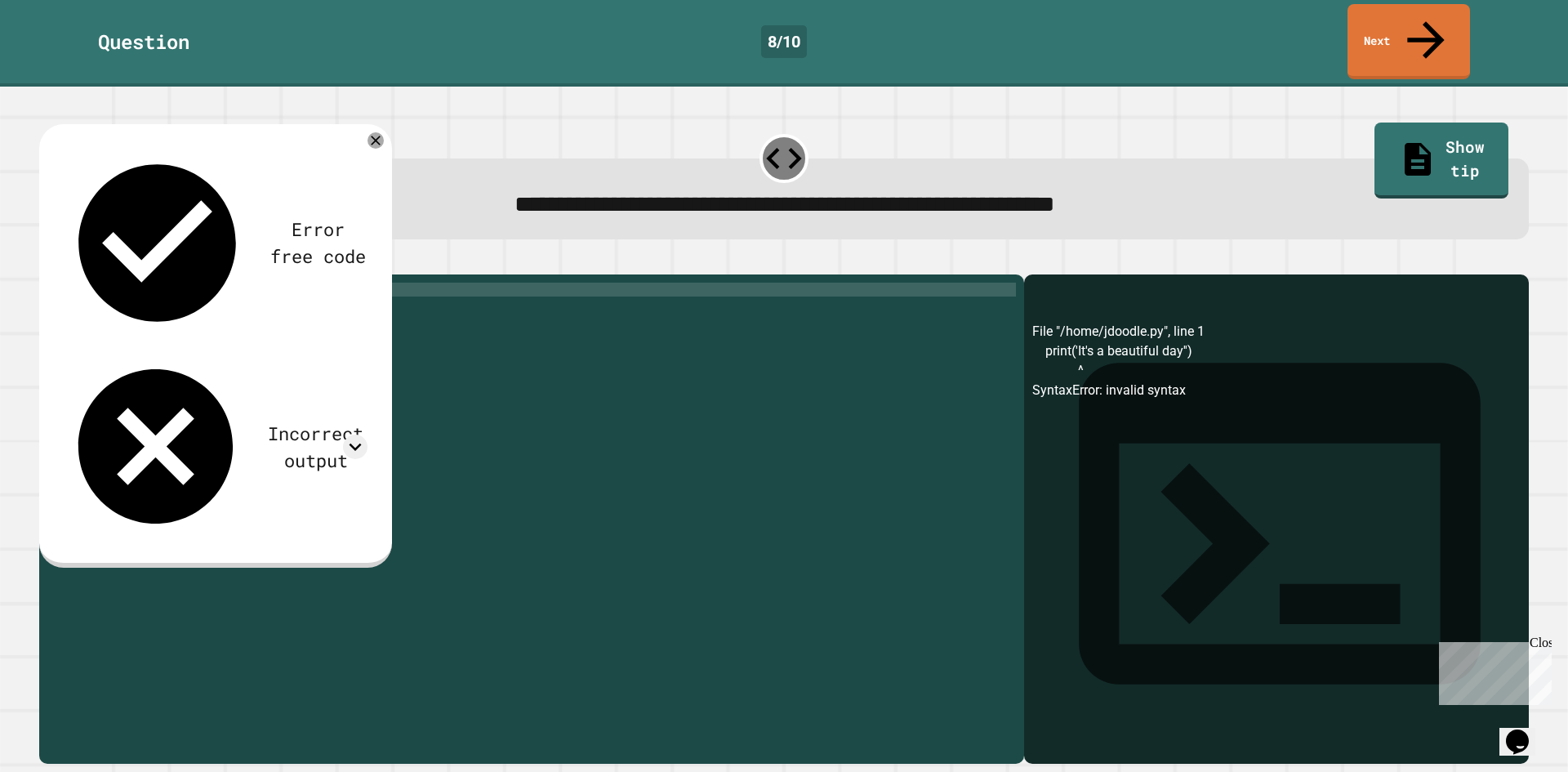
click at [47, 261] on icon "button" at bounding box center [47, 261] width 0 height 0
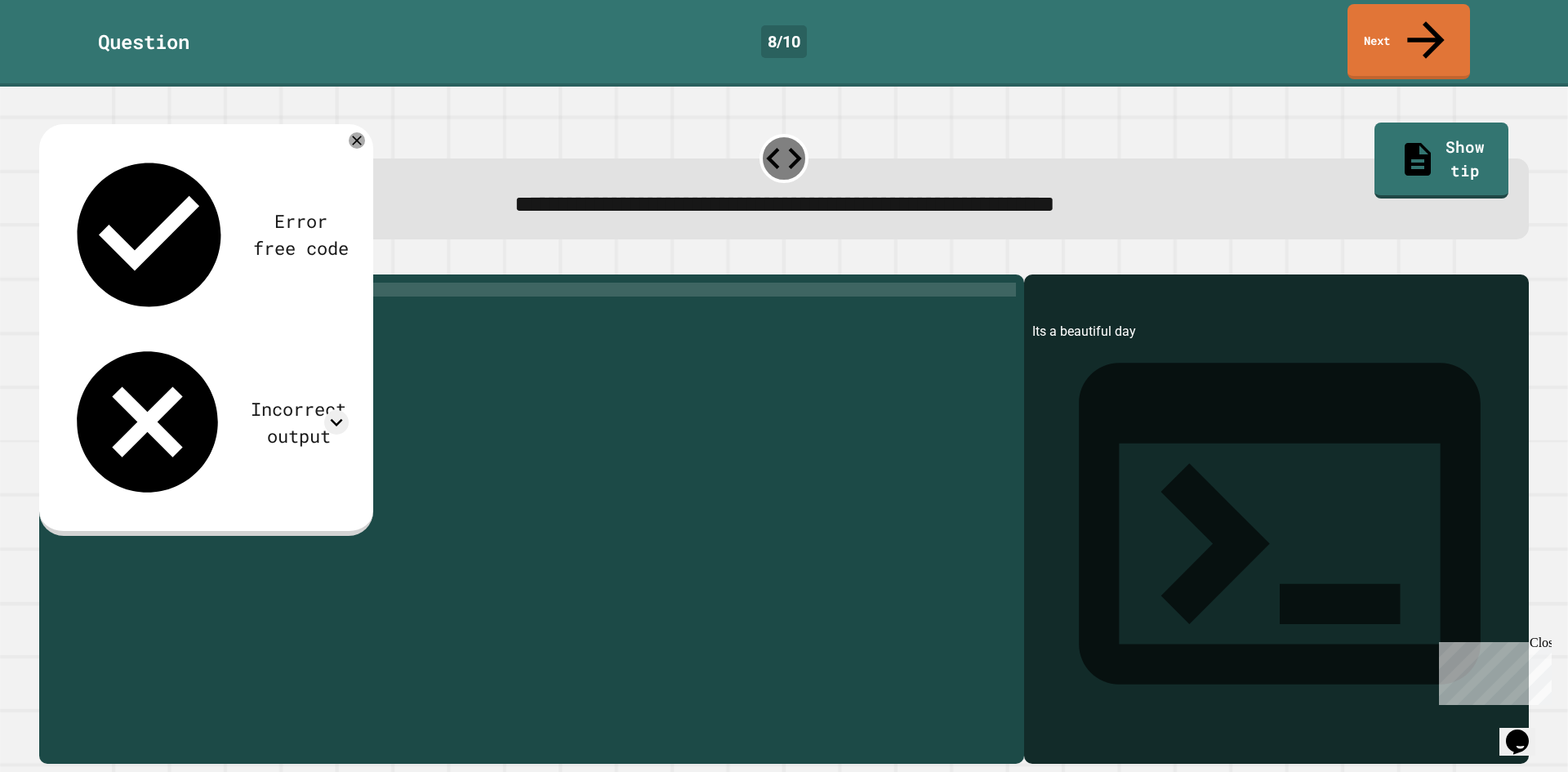
click at [132, 283] on div "print ( 'Its a beautiful day' )" at bounding box center [544, 519] width 944 height 472
click at [116, 283] on div "print ( 'It' s a beautiful day ')" at bounding box center [544, 519] width 944 height 472
click at [250, 283] on div "print ( "It's a beautiful day')" at bounding box center [544, 519] width 944 height 472
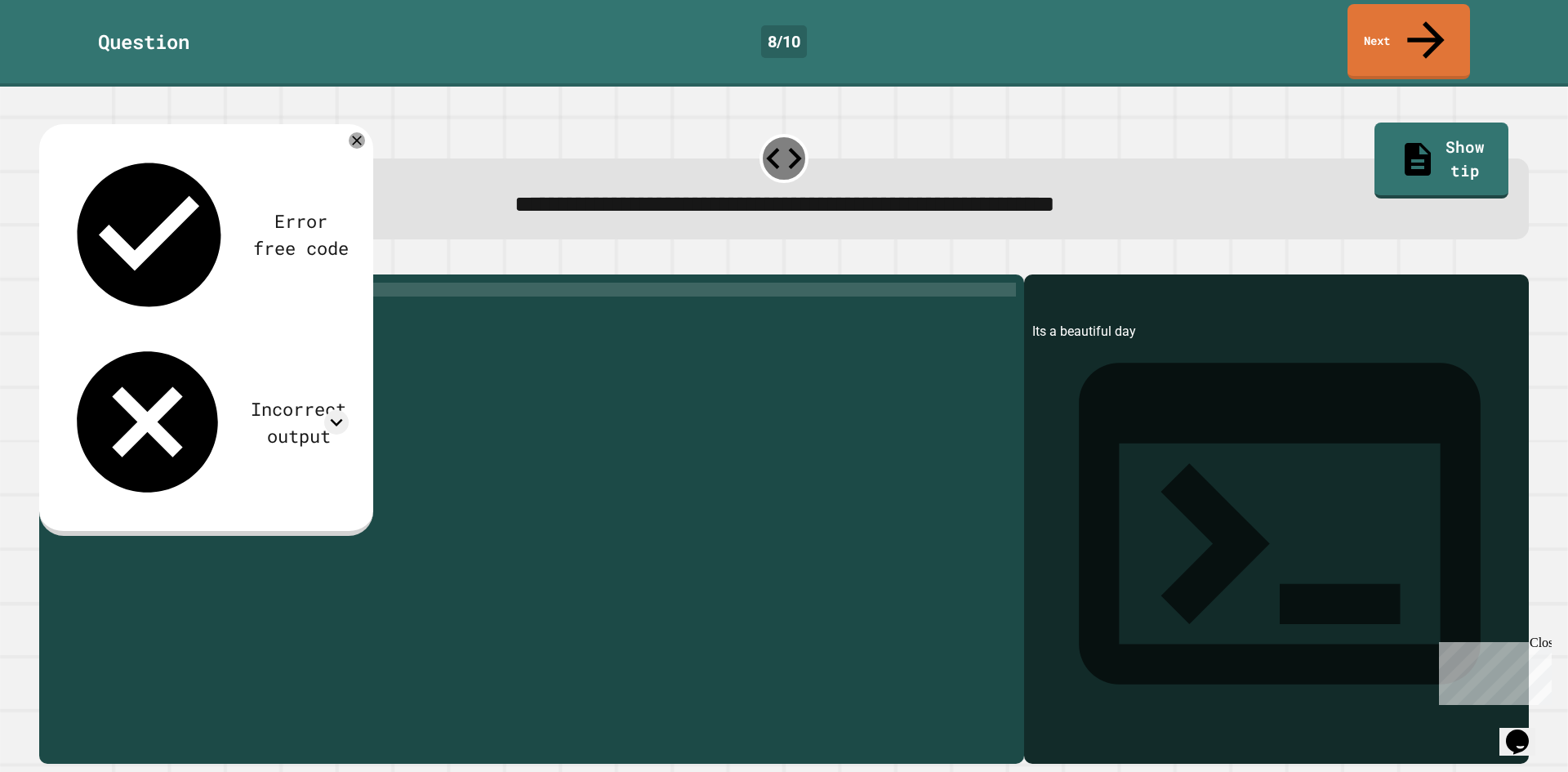
scroll to position [0, 12]
type textarea "**********"
click at [47, 261] on button "button" at bounding box center [47, 261] width 0 height 0
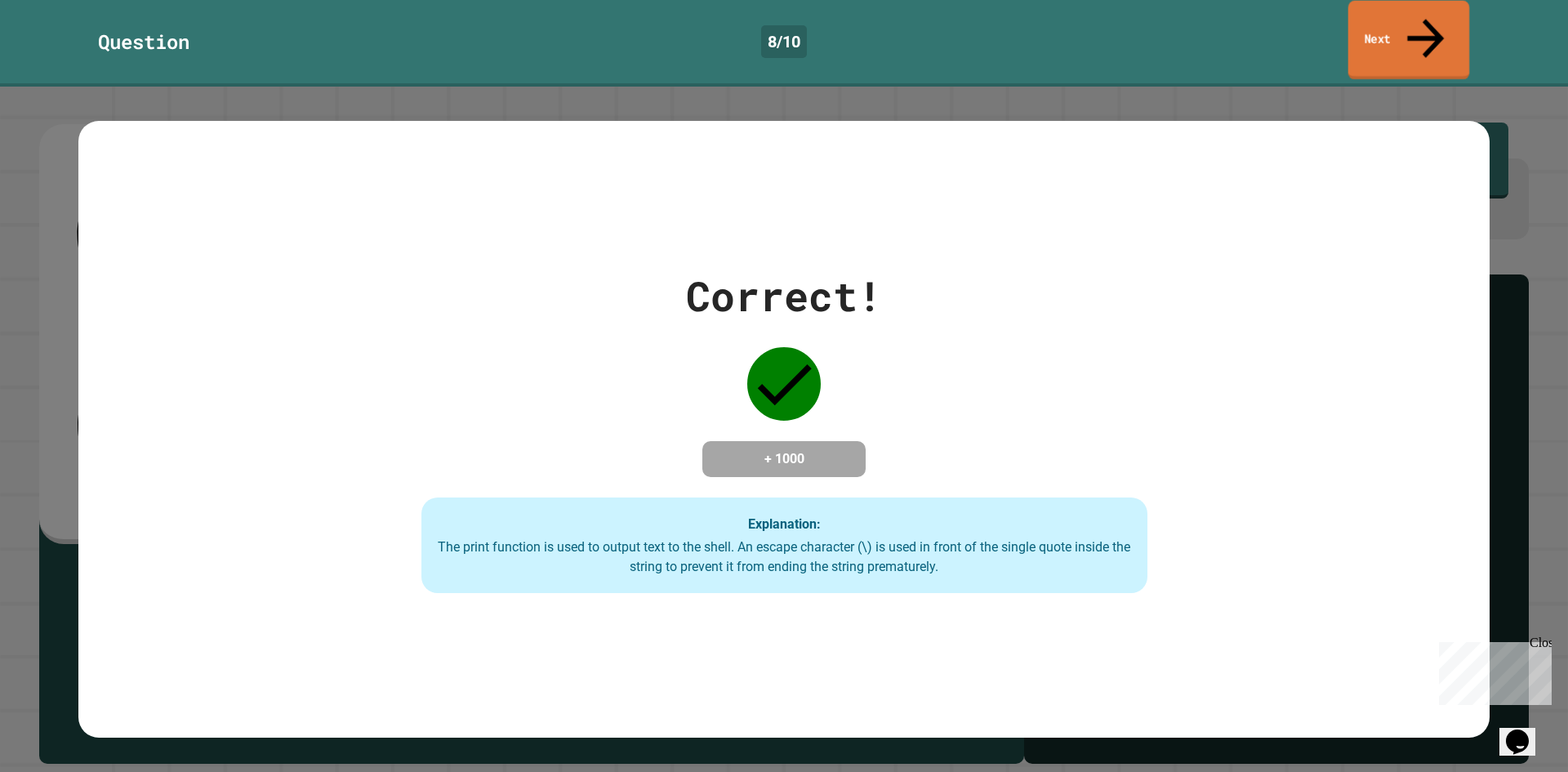
click at [1407, 21] on link "Next" at bounding box center [1410, 40] width 122 height 79
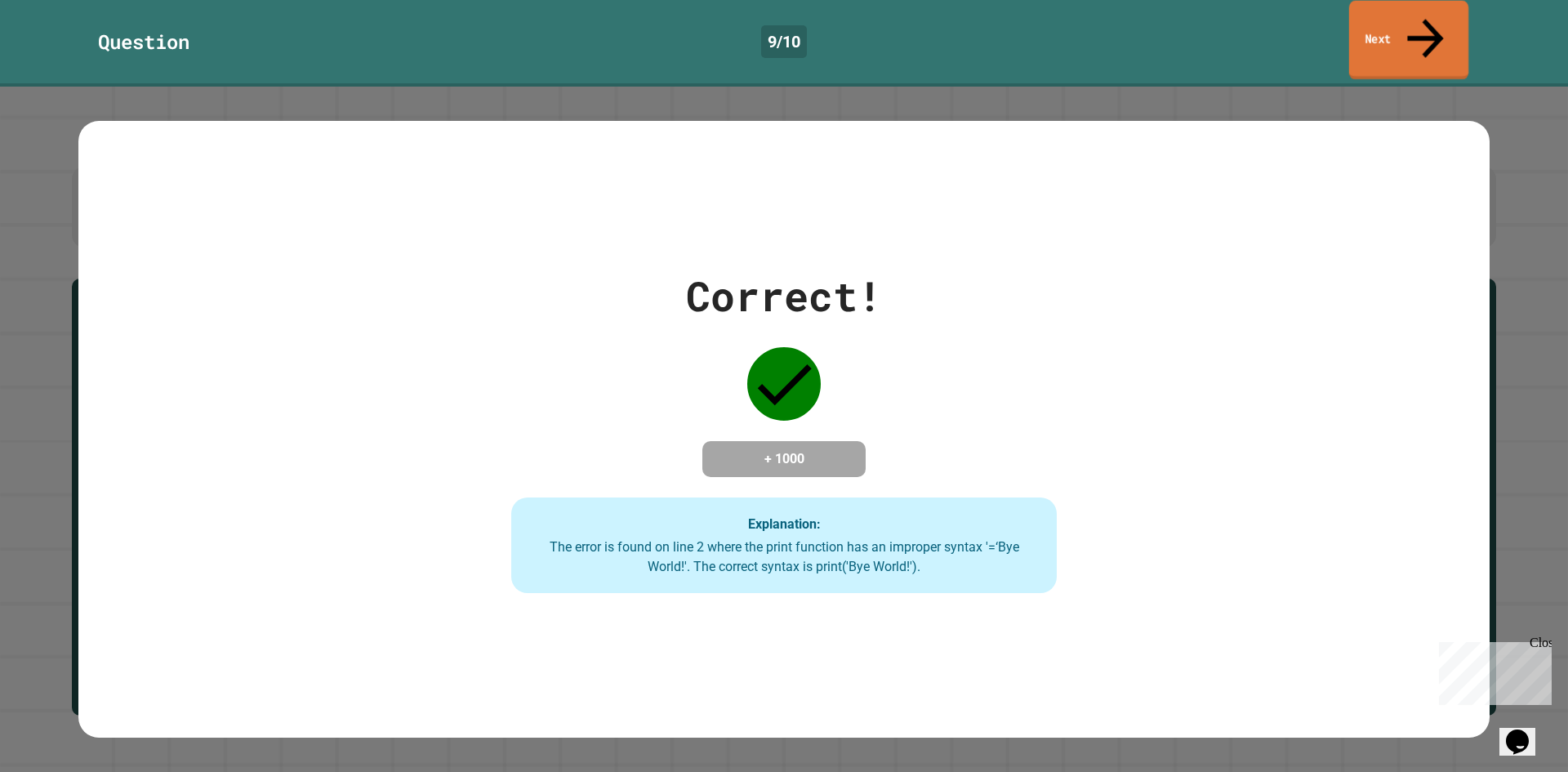
click at [1396, 29] on link "Next" at bounding box center [1409, 40] width 119 height 79
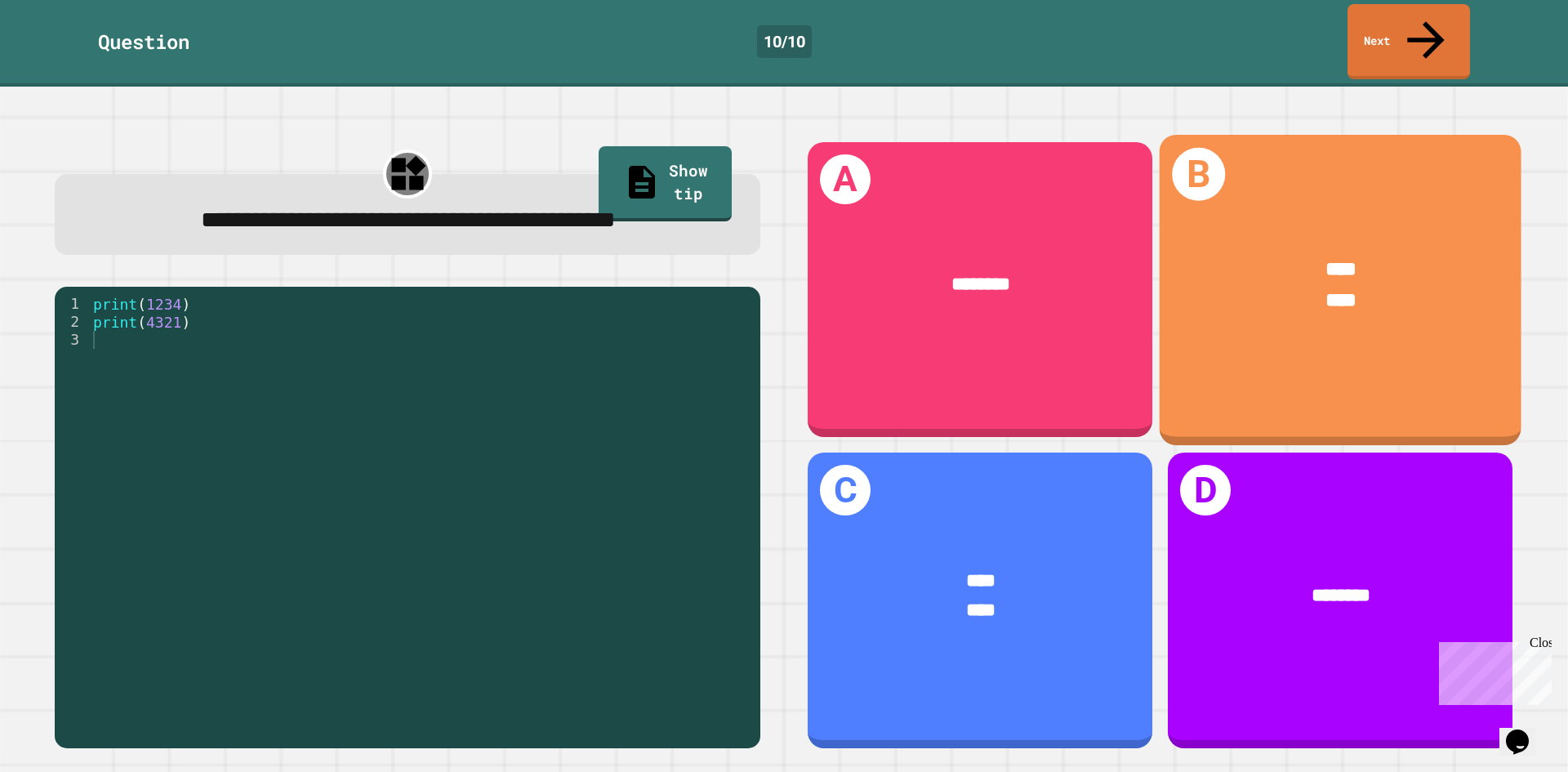
click at [1301, 292] on div "**** ****" at bounding box center [1340, 285] width 362 height 140
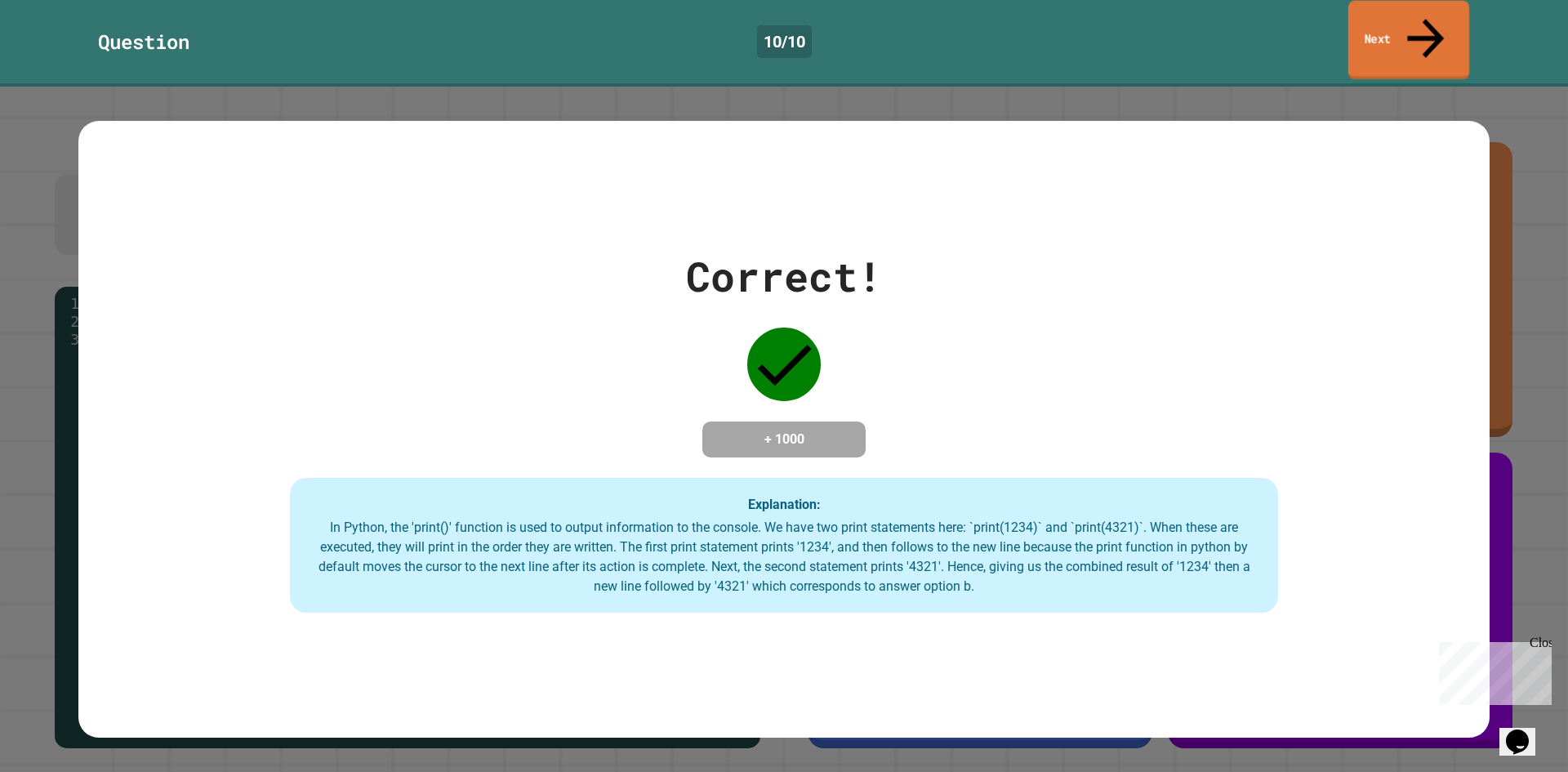
click at [1374, 18] on link "Next" at bounding box center [1409, 40] width 121 height 79
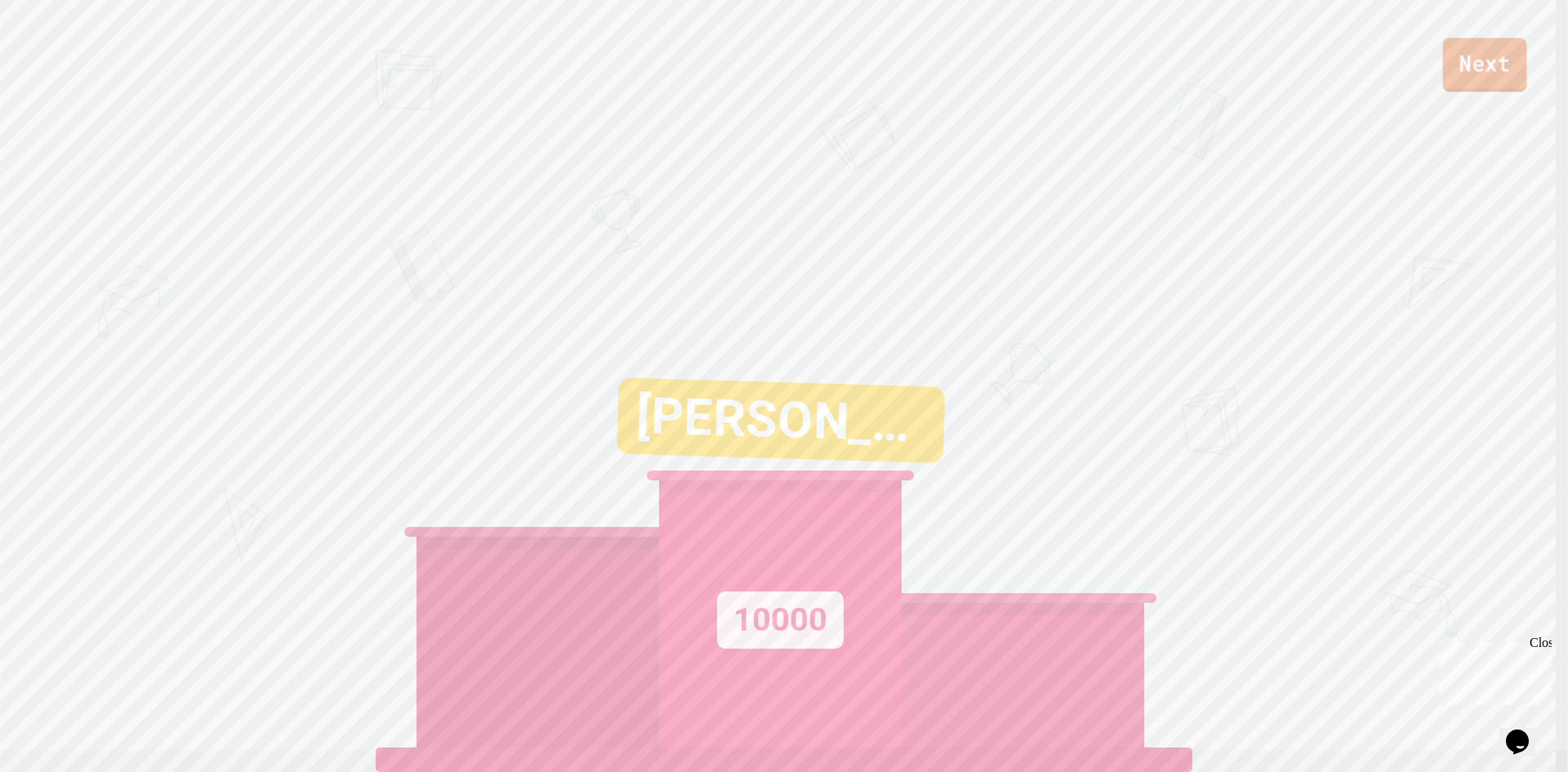
click at [1456, 56] on link "Next" at bounding box center [1485, 64] width 84 height 54
